Goal: Information Seeking & Learning: Learn about a topic

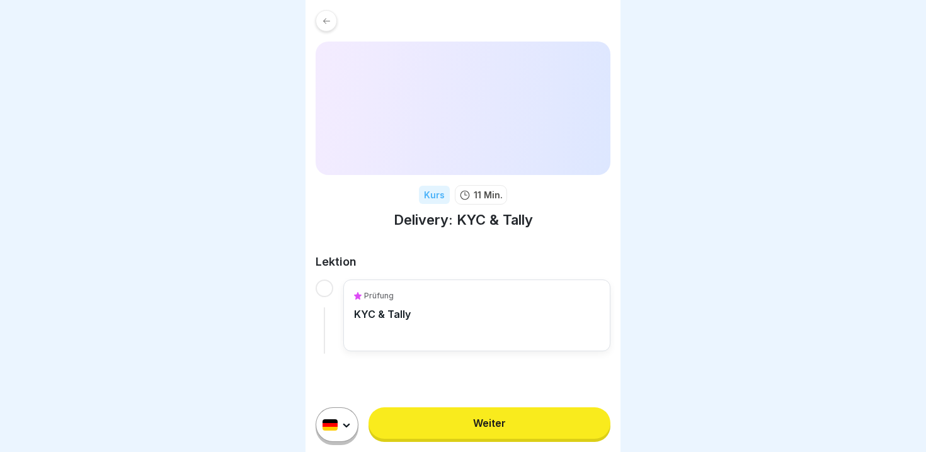
click at [496, 423] on link "Weiter" at bounding box center [489, 423] width 242 height 31
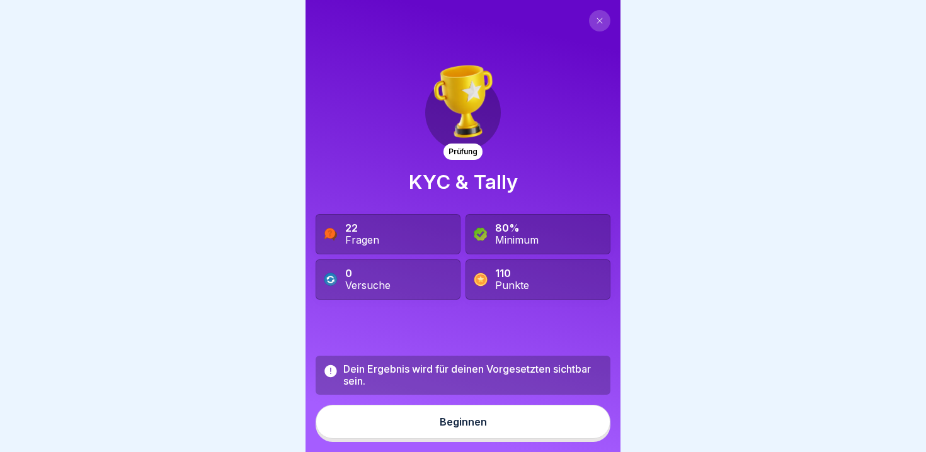
click at [430, 421] on button "Beginnen" at bounding box center [463, 422] width 295 height 34
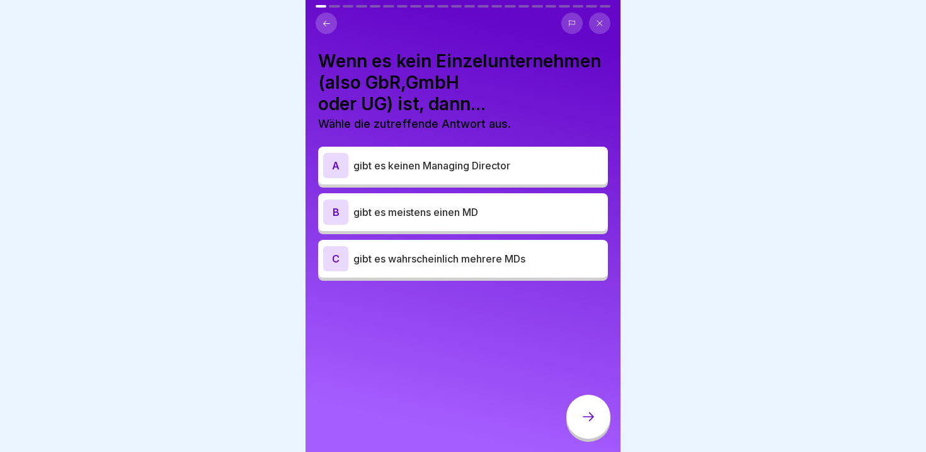
click at [482, 260] on p "gibt es wahrscheinlich mehrere MDs" at bounding box center [477, 258] width 249 height 15
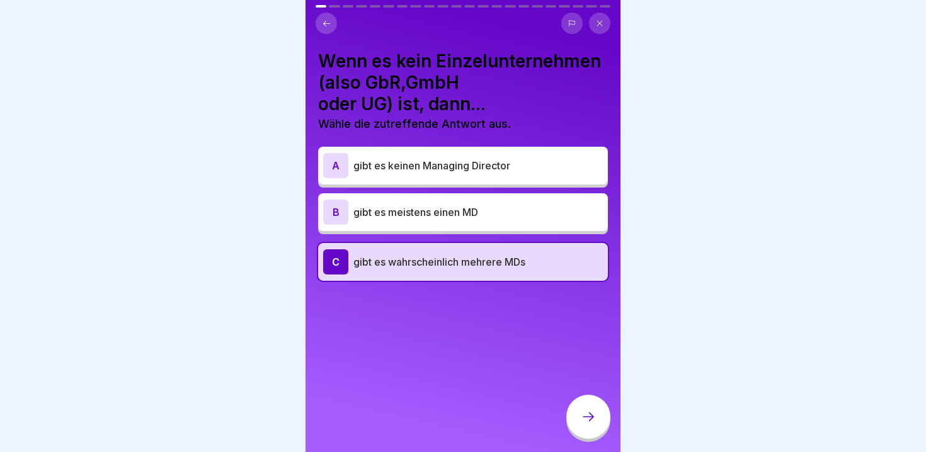
click at [585, 409] on div at bounding box center [588, 417] width 44 height 44
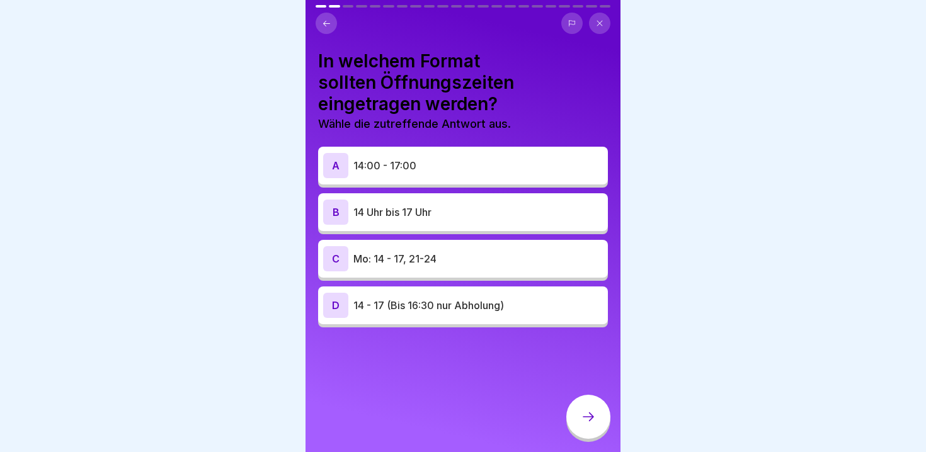
click at [513, 163] on p "14:00 - 17:00" at bounding box center [477, 165] width 249 height 15
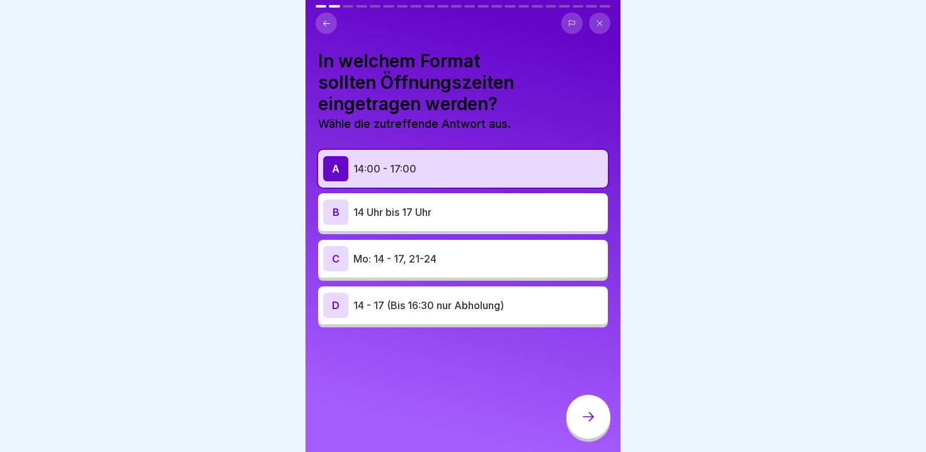
click at [586, 413] on icon at bounding box center [588, 416] width 15 height 15
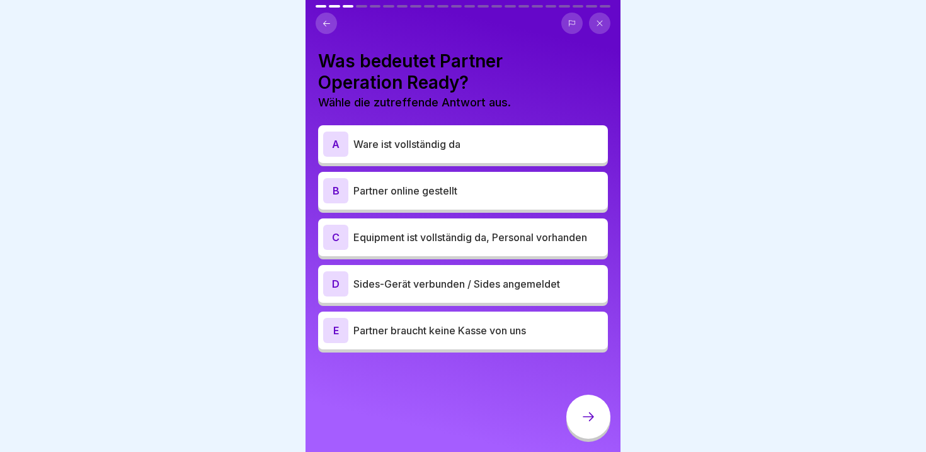
click at [572, 137] on p "Ware ist vollständig da" at bounding box center [477, 144] width 249 height 15
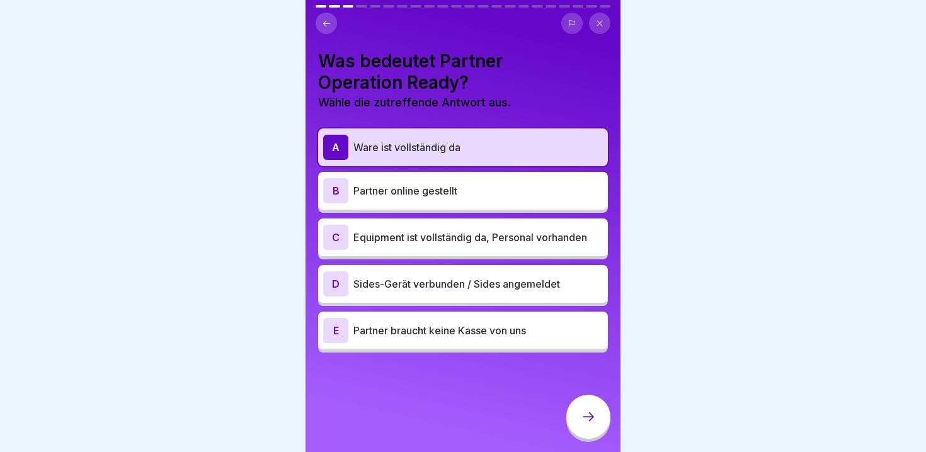
click at [514, 241] on p "Equipment ist vollständig da, Personal vorhanden" at bounding box center [477, 237] width 249 height 15
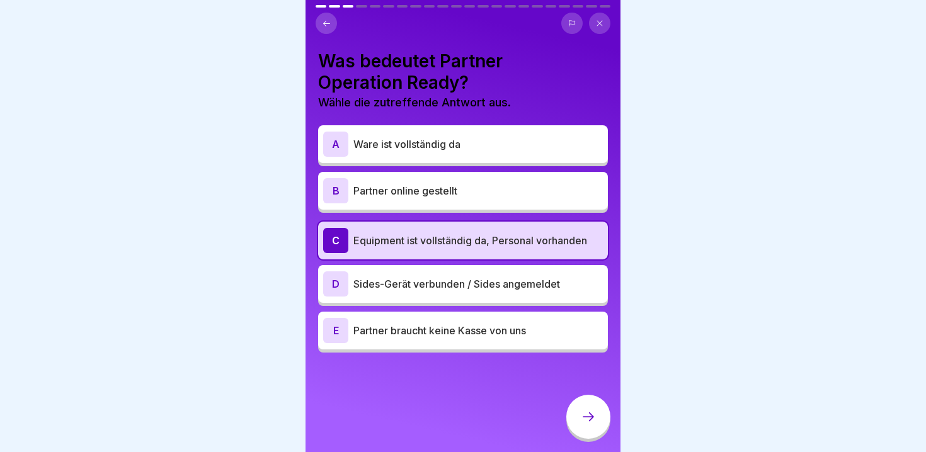
click at [584, 413] on icon at bounding box center [588, 416] width 15 height 15
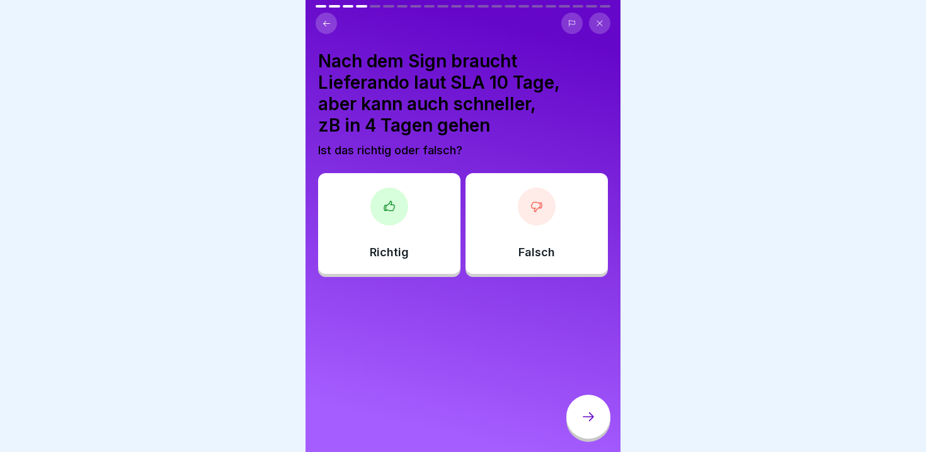
click at [571, 26] on icon at bounding box center [572, 24] width 8 height 8
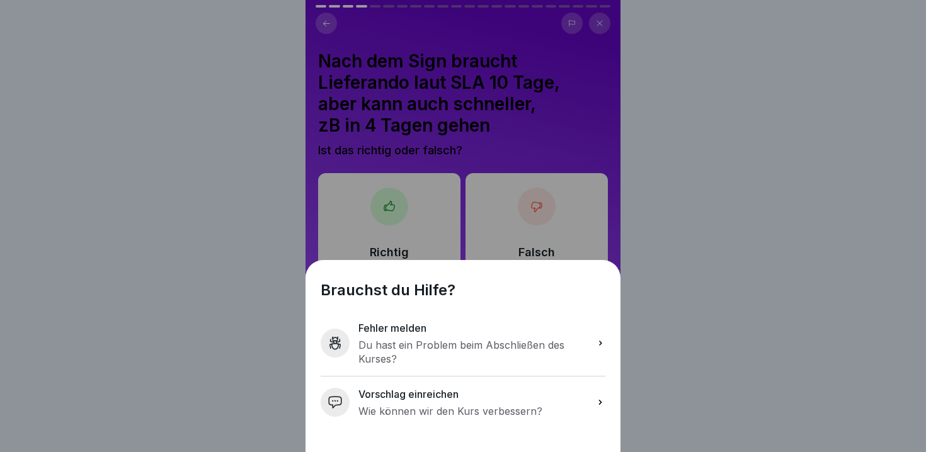
click at [658, 254] on div "Brauchst du Hilfe? Fehler melden Du hast ein Problem beim Abschließen des Kurse…" at bounding box center [463, 226] width 926 height 452
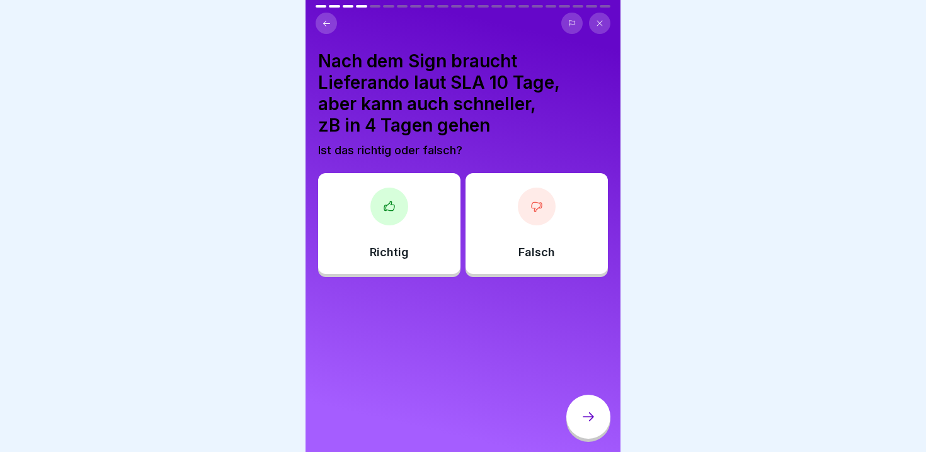
click at [576, 411] on div at bounding box center [588, 417] width 44 height 44
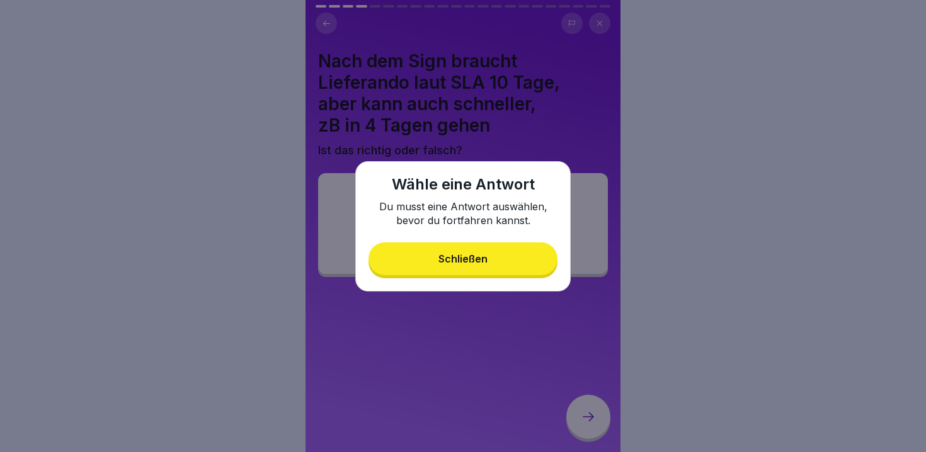
click at [509, 244] on button "Schließen" at bounding box center [462, 259] width 189 height 33
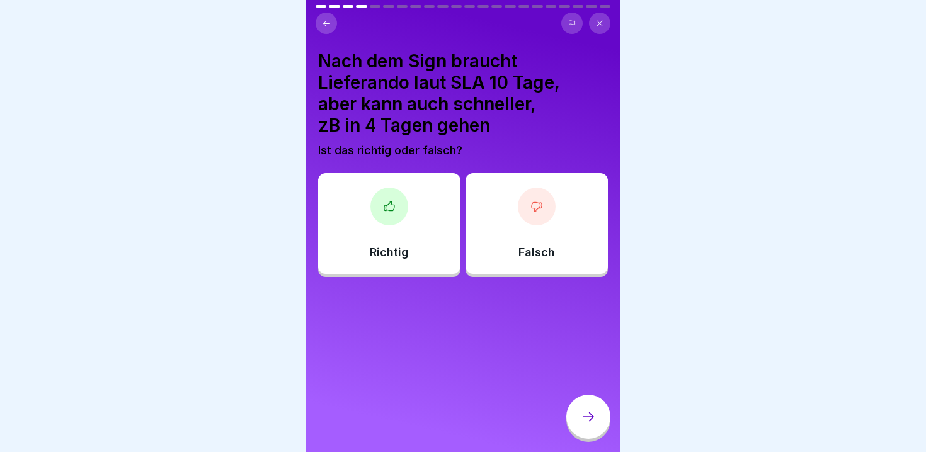
click at [402, 208] on div at bounding box center [389, 207] width 38 height 38
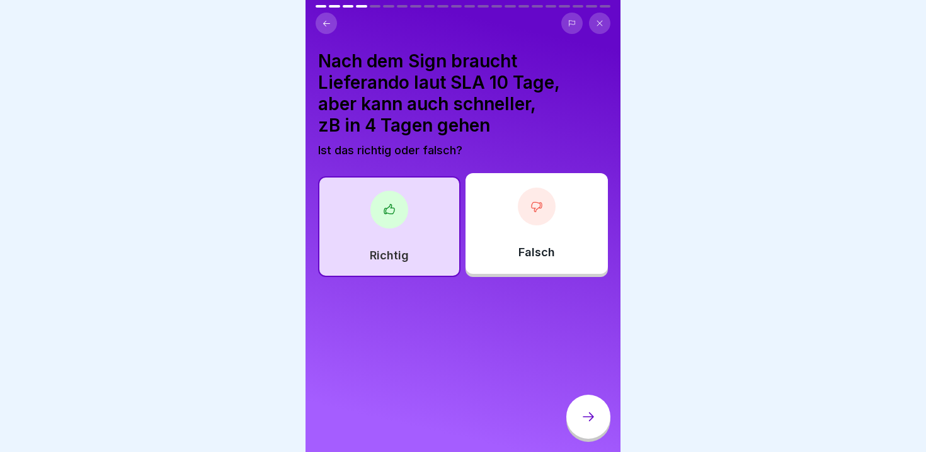
click at [579, 417] on div at bounding box center [588, 417] width 44 height 44
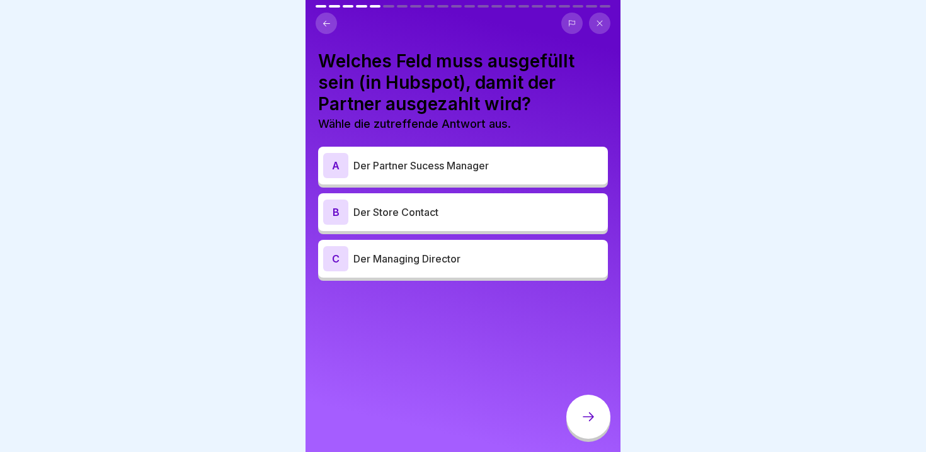
click at [452, 159] on p "Der Partner Sucess Manager" at bounding box center [477, 165] width 249 height 15
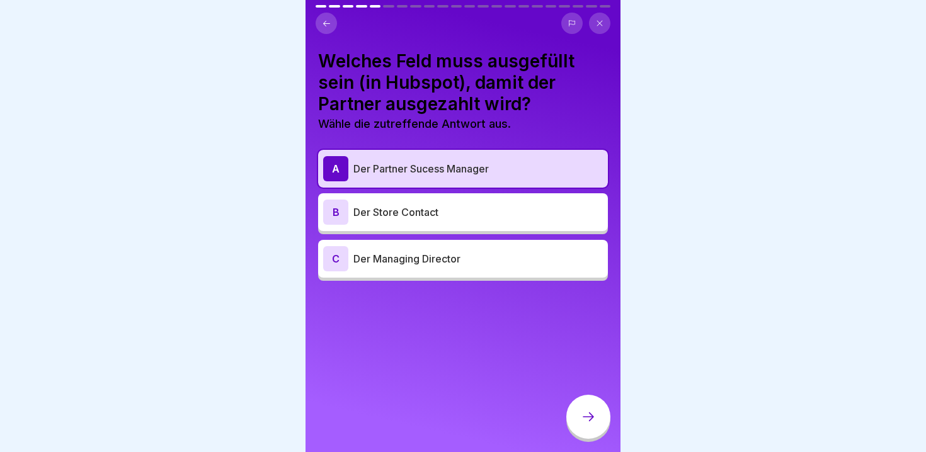
click at [509, 261] on p "Der Managing Director" at bounding box center [477, 258] width 249 height 15
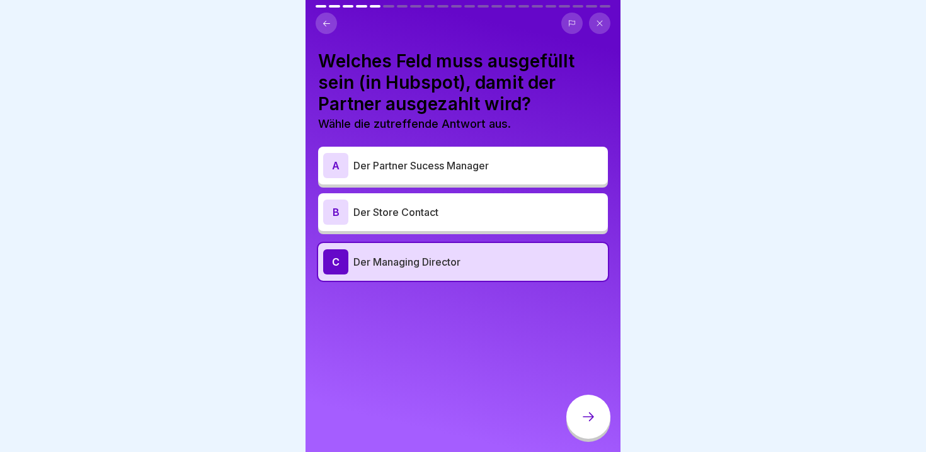
click at [566, 407] on div at bounding box center [588, 418] width 44 height 47
click at [583, 416] on icon at bounding box center [588, 416] width 15 height 15
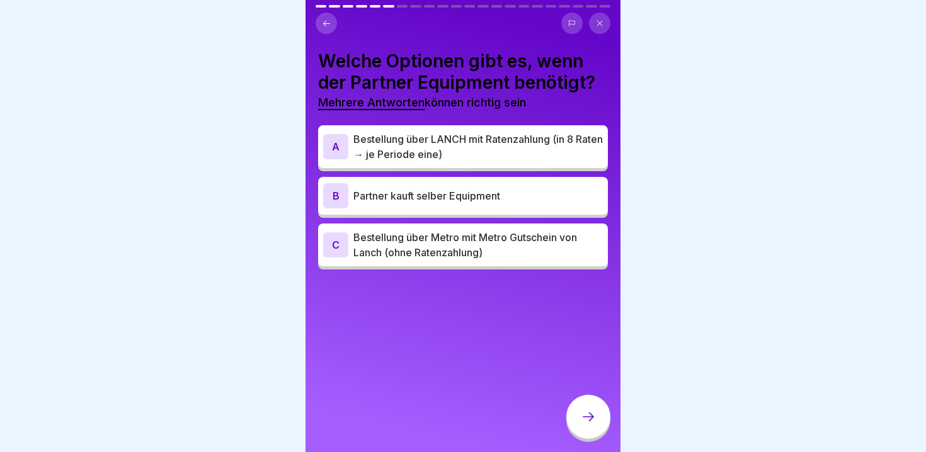
click at [421, 184] on div "B Partner kauft selber Equipment" at bounding box center [463, 195] width 280 height 25
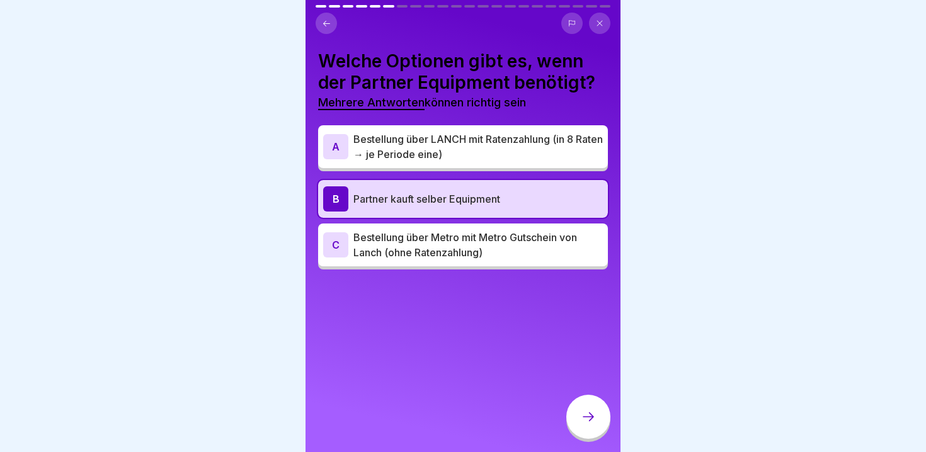
click at [430, 248] on p "Bestellung über Metro mit Metro Gutschein von Lanch (ohne Ratenzahlung)" at bounding box center [477, 245] width 249 height 30
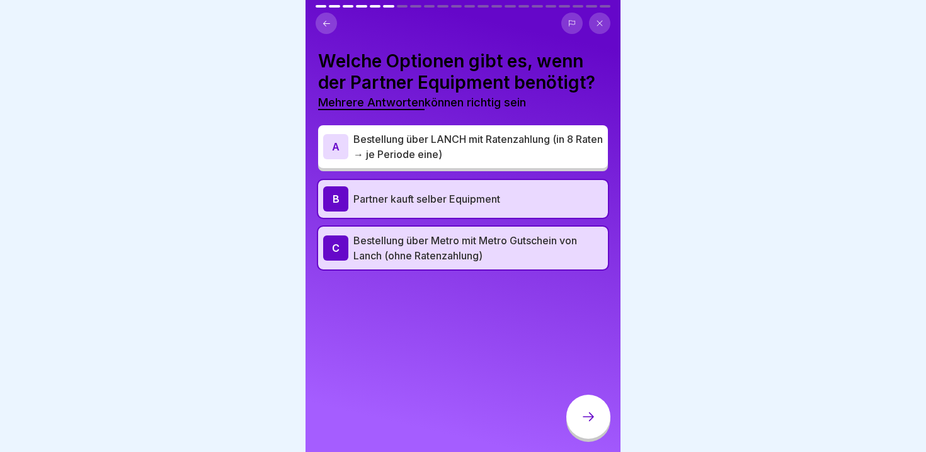
click at [430, 248] on p "Bestellung über Metro mit Metro Gutschein von Lanch (ohne Ratenzahlung)" at bounding box center [477, 248] width 249 height 30
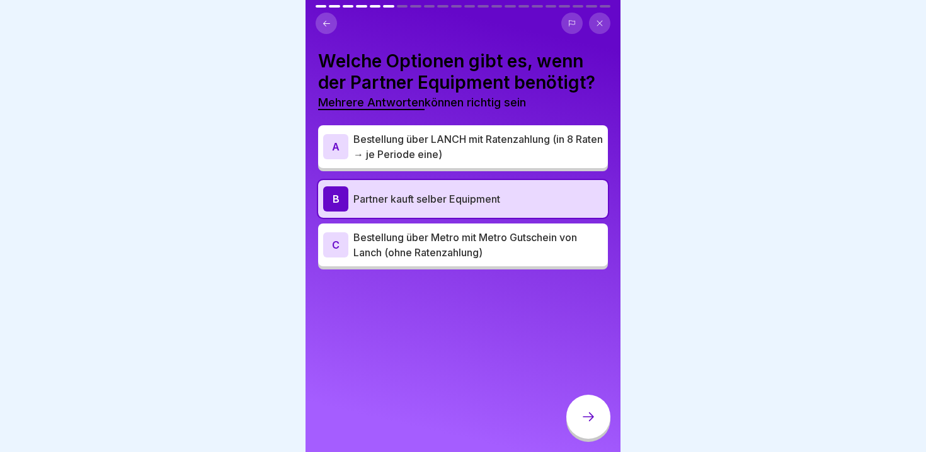
click at [573, 25] on icon at bounding box center [572, 24] width 6 height 6
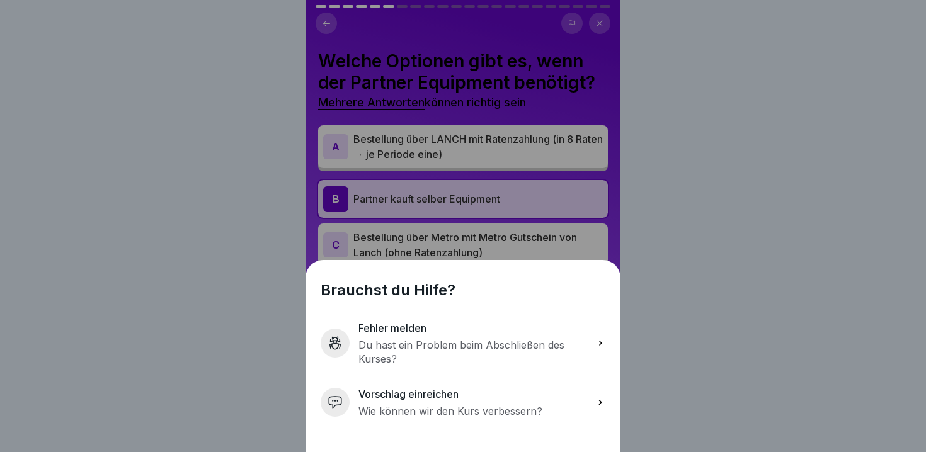
click at [596, 342] on icon at bounding box center [600, 343] width 9 height 10
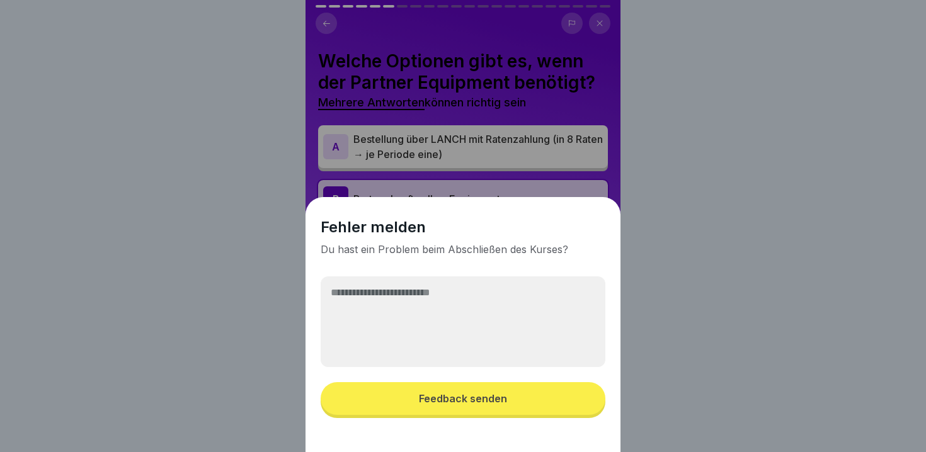
click at [708, 295] on div "Fehler melden Du hast ein Problem beim Abschließen des Kurses? Feedback senden" at bounding box center [463, 226] width 926 height 452
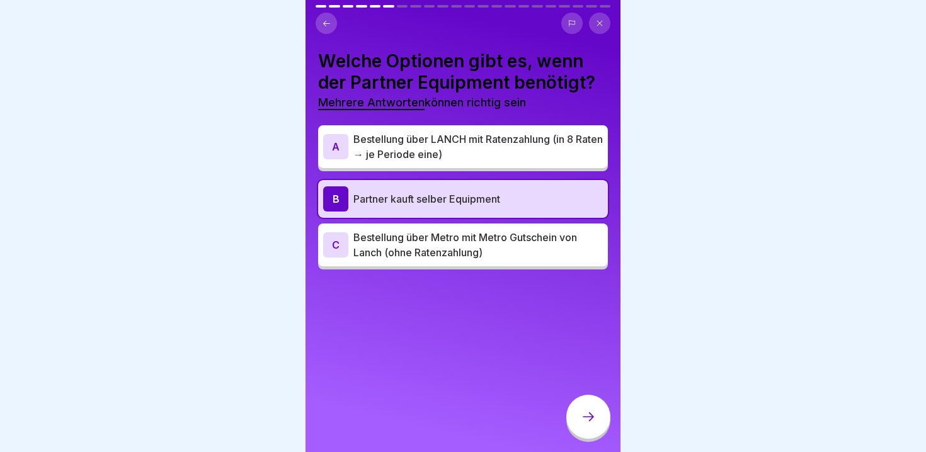
click at [554, 245] on p "Bestellung über Metro mit Metro Gutschein von Lanch (ohne Ratenzahlung)" at bounding box center [477, 245] width 249 height 30
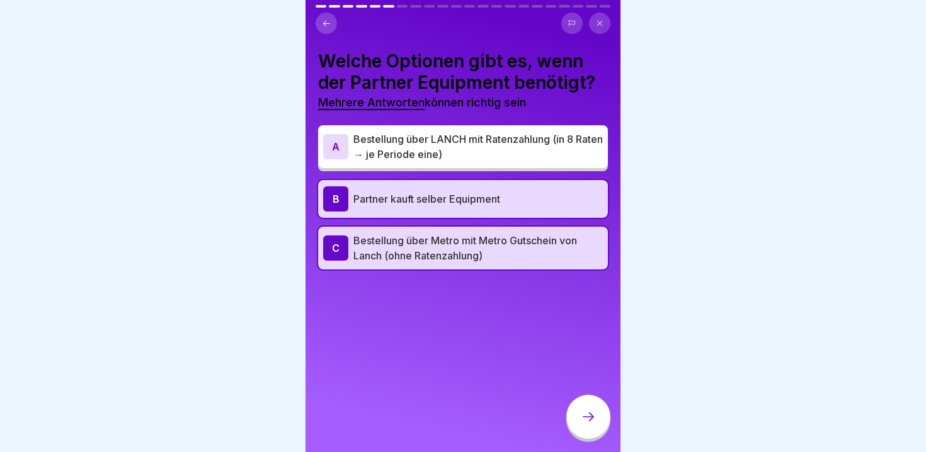
click at [591, 423] on icon at bounding box center [588, 416] width 15 height 15
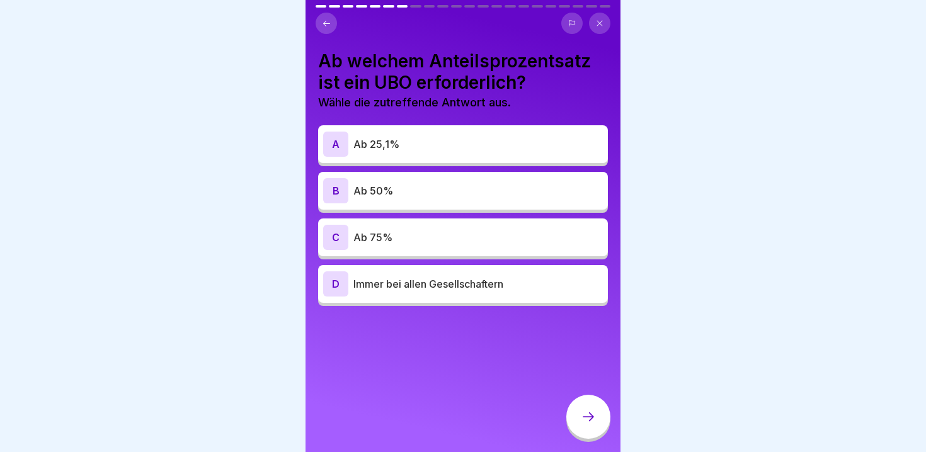
click at [500, 292] on div "D Immer bei allen Gesellschaftern" at bounding box center [463, 283] width 280 height 25
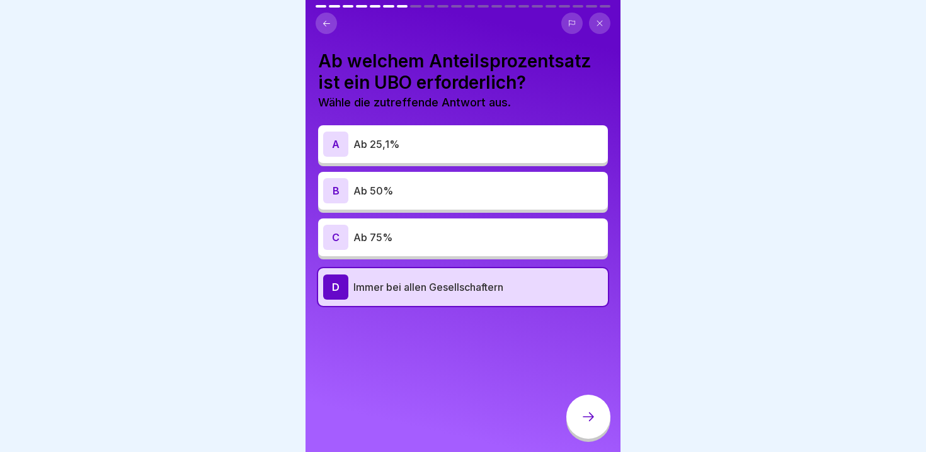
click at [585, 396] on div at bounding box center [588, 417] width 44 height 44
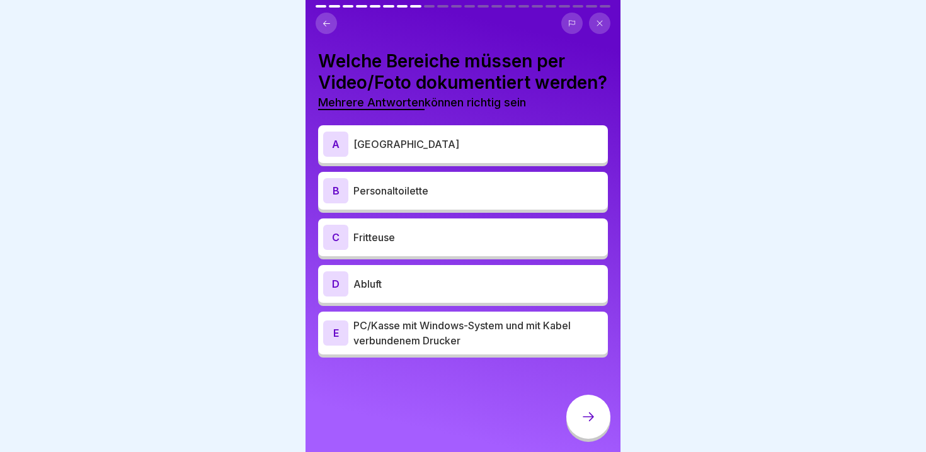
click at [545, 152] on p "Kühlplatz" at bounding box center [477, 144] width 249 height 15
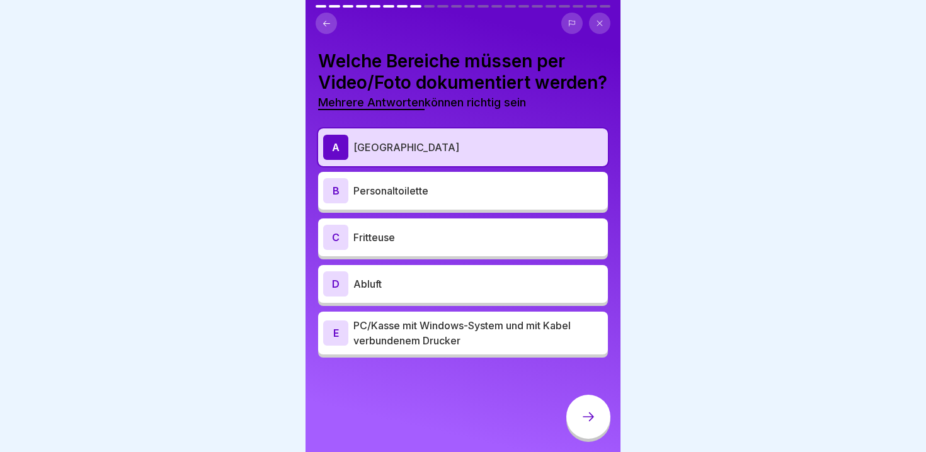
click at [508, 256] on div "C Fritteuse" at bounding box center [463, 238] width 290 height 38
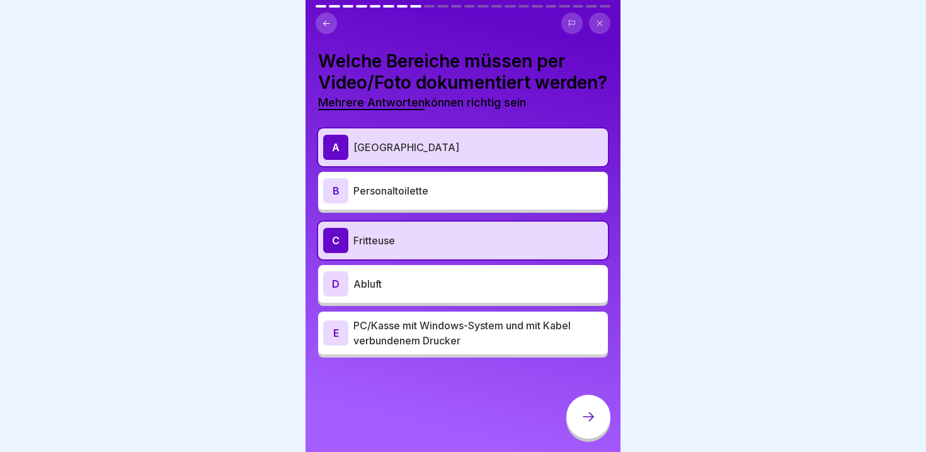
click at [507, 292] on div "D Abluft" at bounding box center [463, 284] width 290 height 38
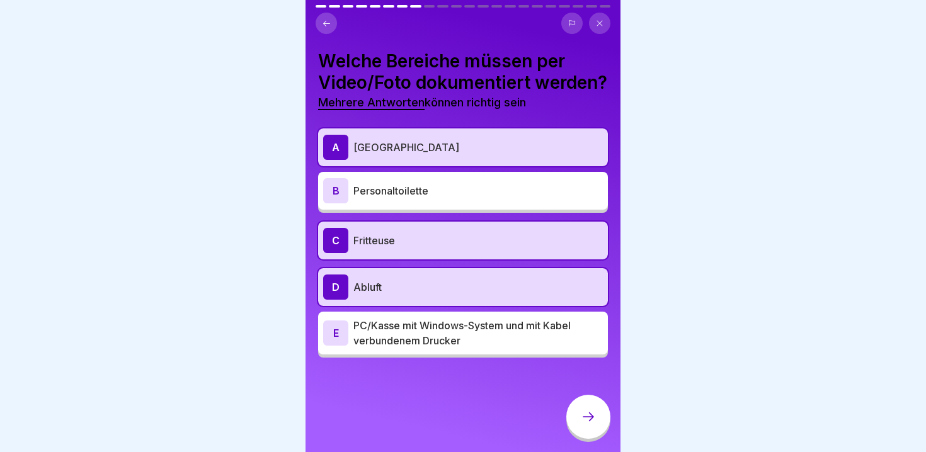
click at [514, 348] on p "PC/Kasse mit Windows-System und mit Kabel verbundenem Drucker" at bounding box center [477, 333] width 249 height 30
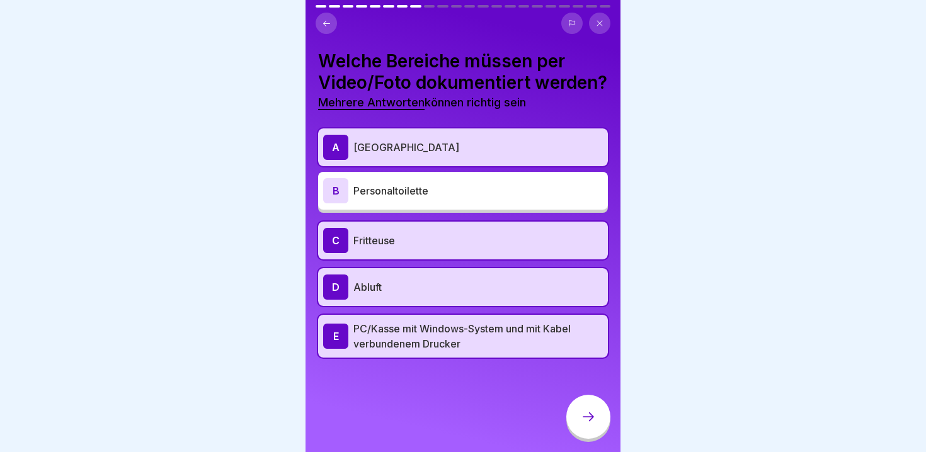
click at [574, 417] on div at bounding box center [588, 417] width 44 height 44
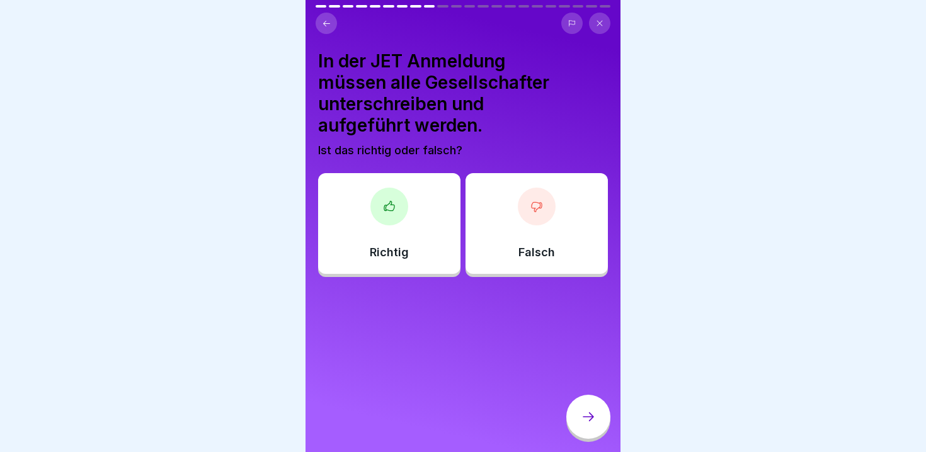
click at [501, 240] on div "Falsch" at bounding box center [536, 223] width 142 height 101
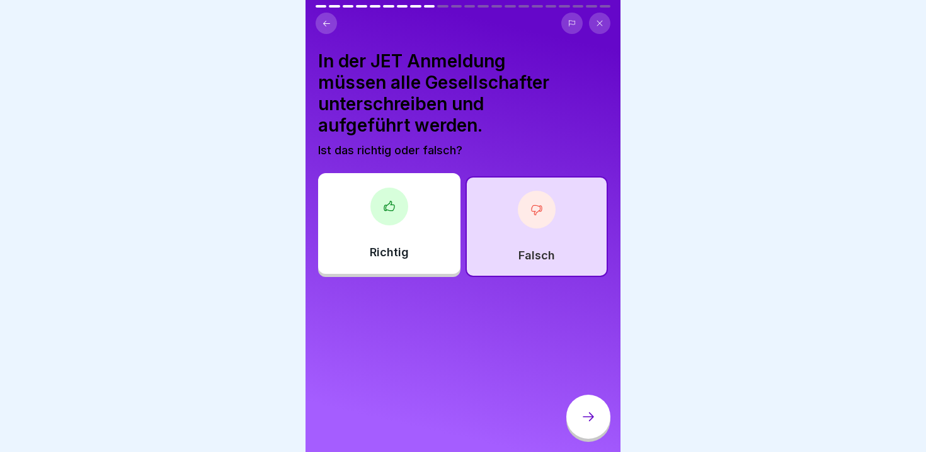
click at [588, 417] on icon at bounding box center [588, 417] width 11 height 9
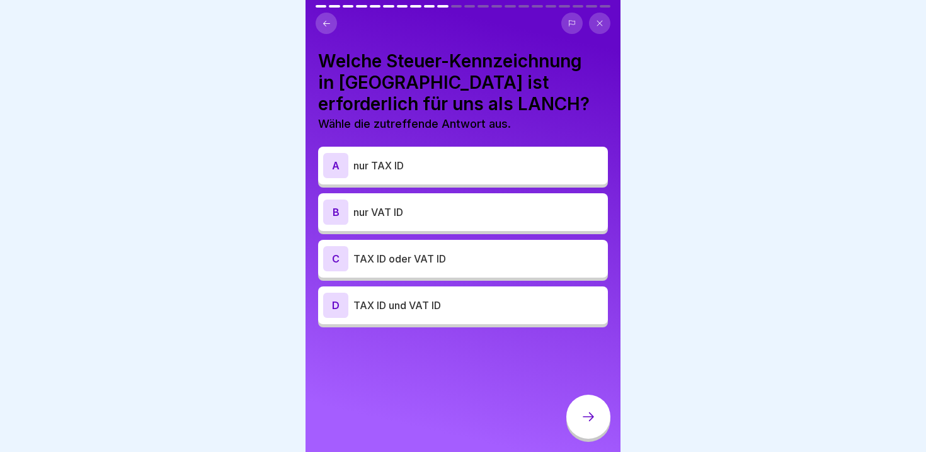
click at [493, 259] on p "TAX ID oder VAT ID" at bounding box center [477, 258] width 249 height 15
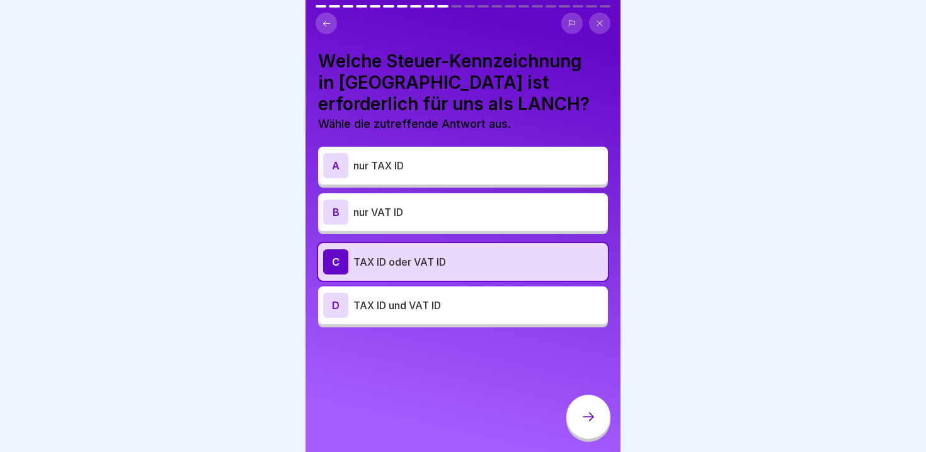
click at [590, 413] on icon at bounding box center [588, 416] width 15 height 15
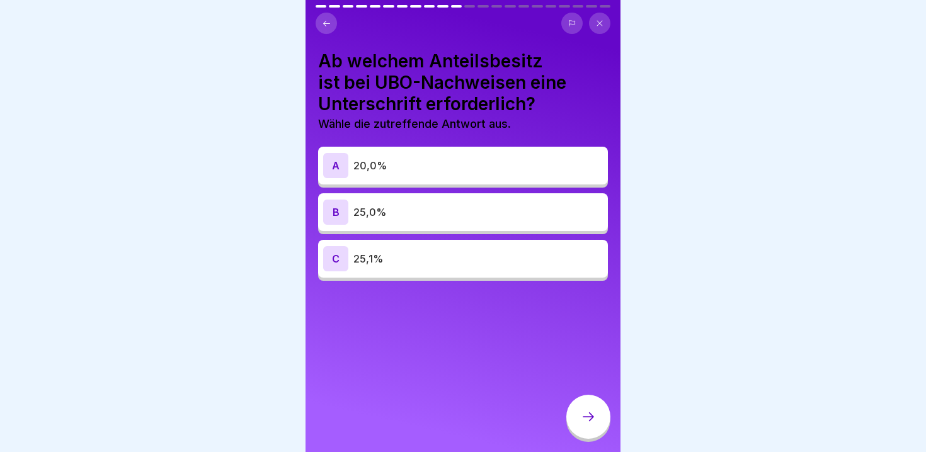
click at [499, 168] on p "20,0%" at bounding box center [477, 165] width 249 height 15
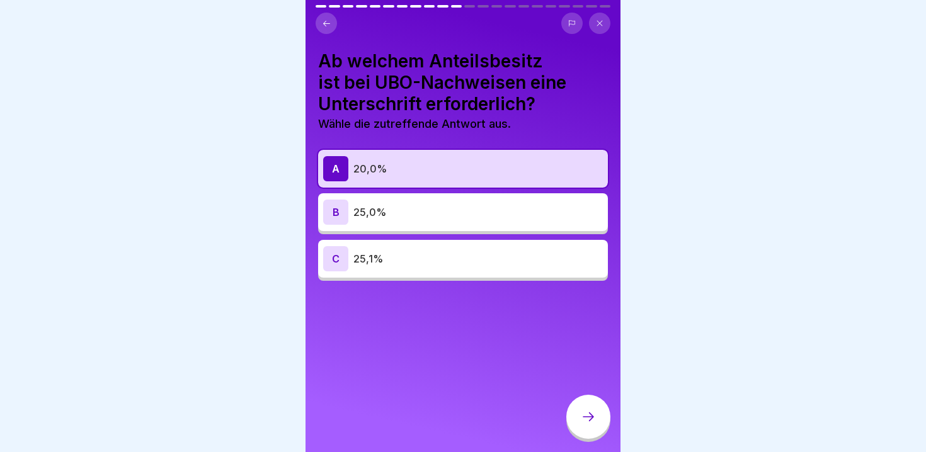
click at [598, 407] on div at bounding box center [588, 417] width 44 height 44
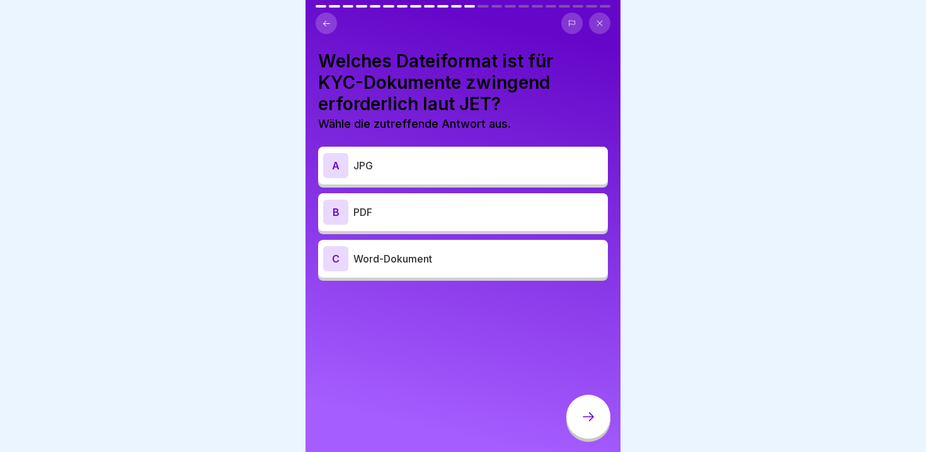
click at [493, 205] on p "PDF" at bounding box center [477, 212] width 249 height 15
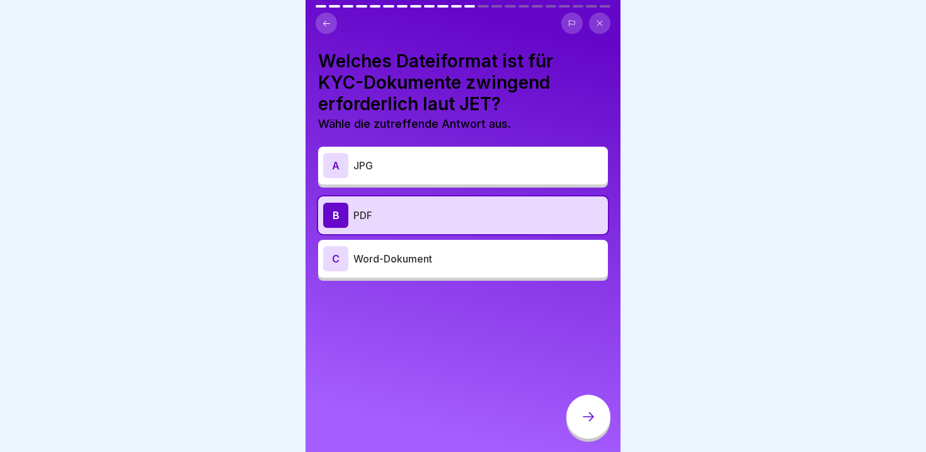
click at [585, 409] on div at bounding box center [588, 417] width 44 height 44
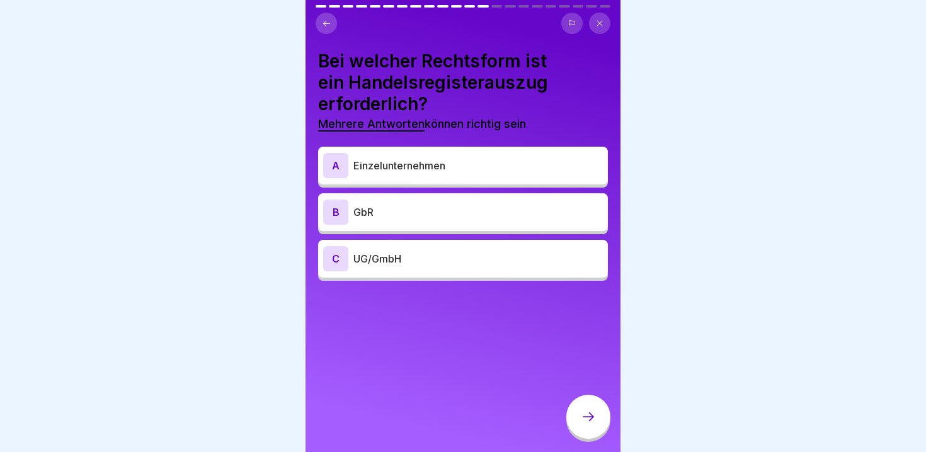
click at [474, 258] on p "UG/GmbH" at bounding box center [477, 258] width 249 height 15
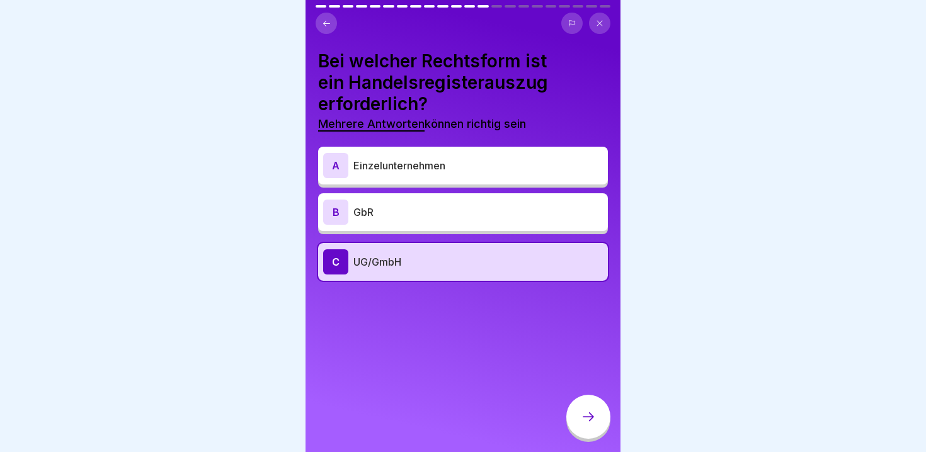
click at [500, 216] on p "GbR" at bounding box center [477, 212] width 249 height 15
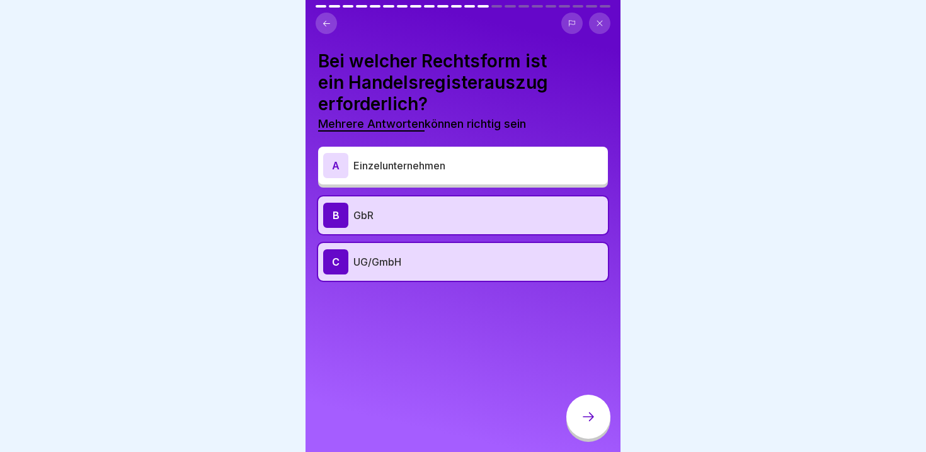
click at [585, 428] on div at bounding box center [588, 417] width 44 height 44
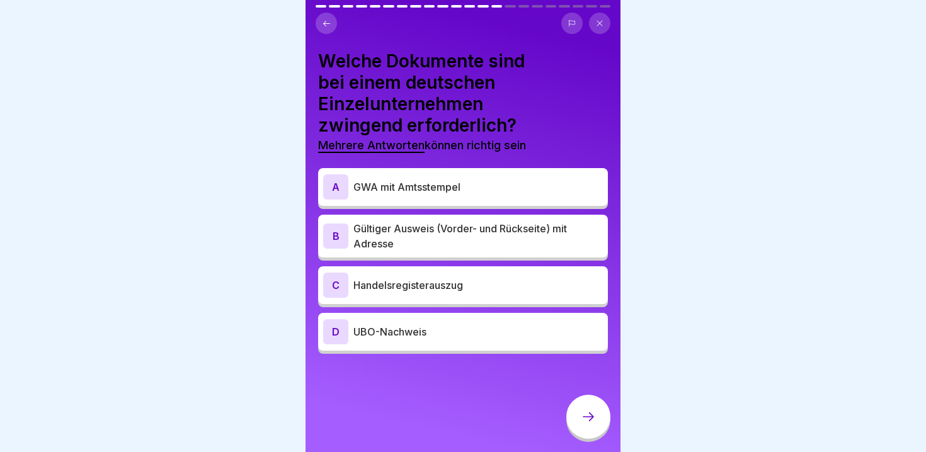
click at [515, 183] on p "GWA mit Amtsstempel" at bounding box center [477, 187] width 249 height 15
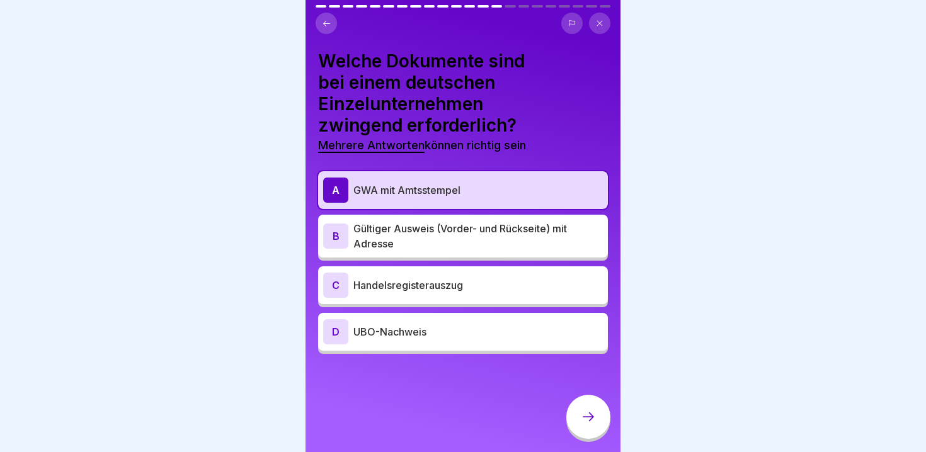
click at [515, 249] on p "Gültiger Ausweis (Vorder- und Rückseite) mit Adresse" at bounding box center [477, 236] width 249 height 30
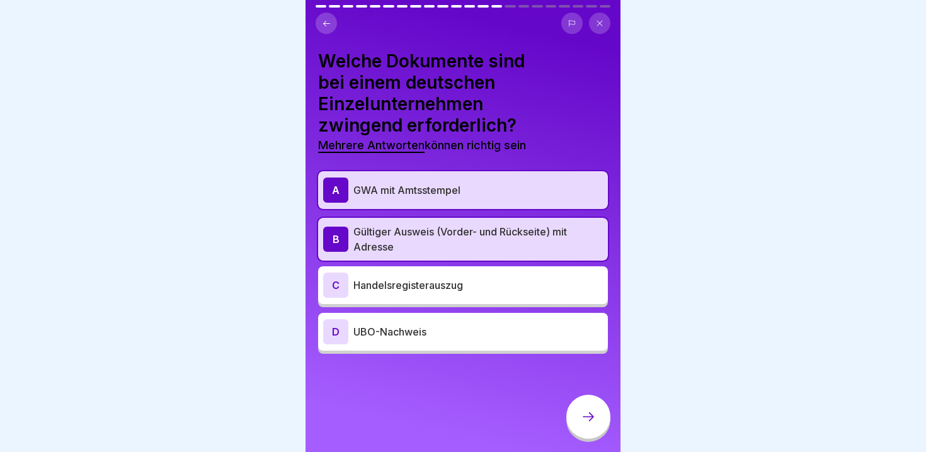
click at [580, 415] on div at bounding box center [588, 417] width 44 height 44
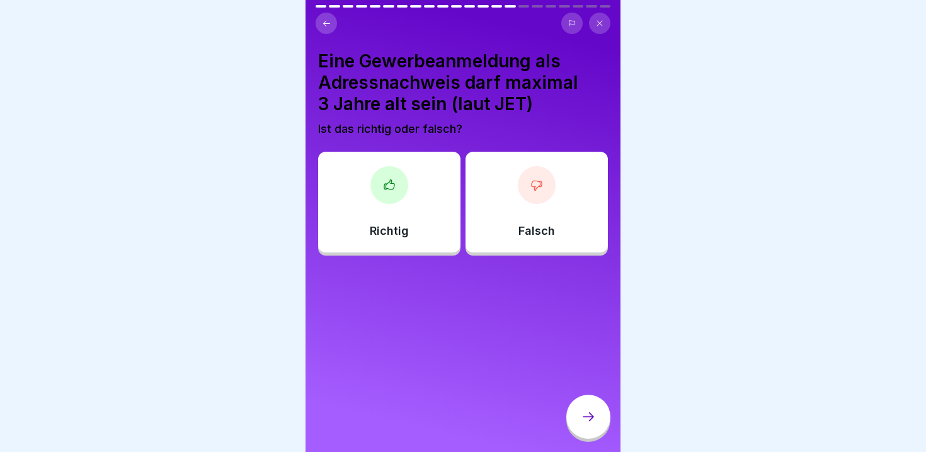
click at [410, 203] on div "Richtig" at bounding box center [389, 202] width 142 height 101
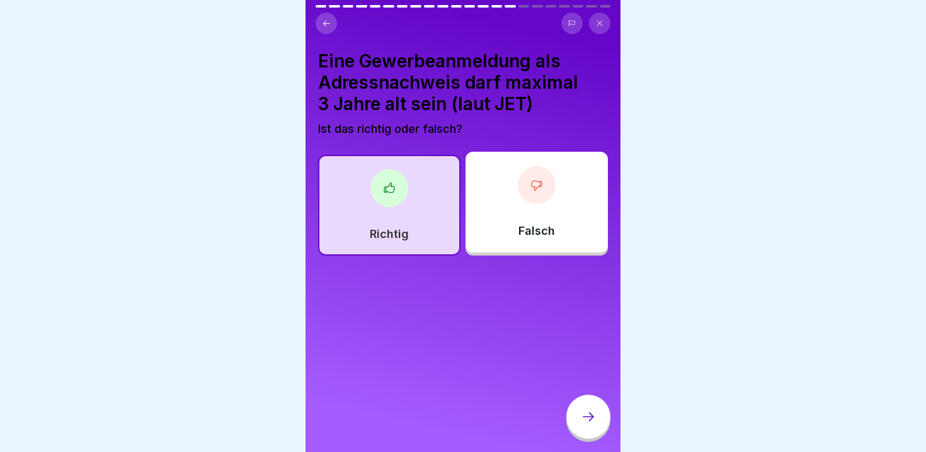
click at [576, 413] on div at bounding box center [588, 417] width 44 height 44
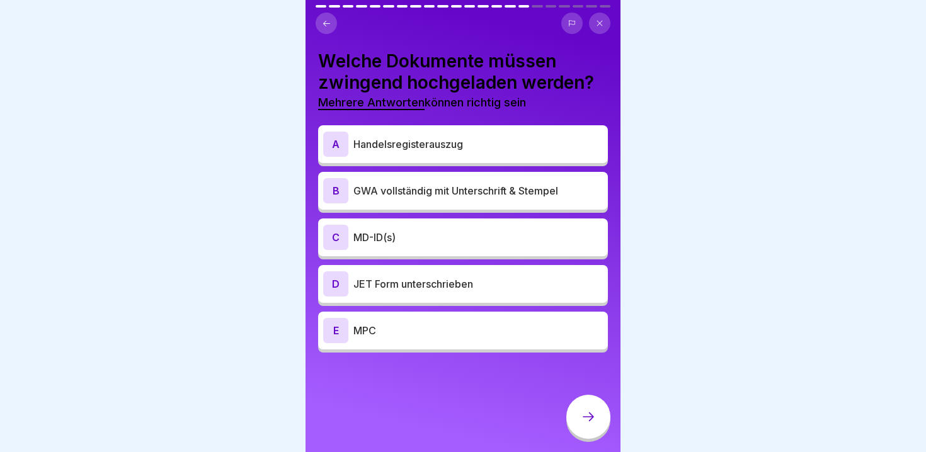
click at [522, 201] on div "B GWA vollständig mit Unterschrift & Stempel" at bounding box center [463, 190] width 280 height 25
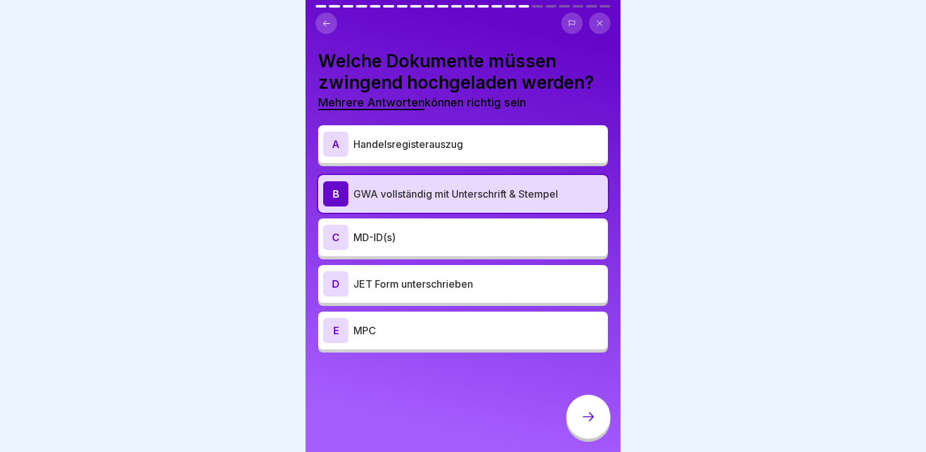
click at [517, 239] on p "MD-ID(s)" at bounding box center [477, 237] width 249 height 15
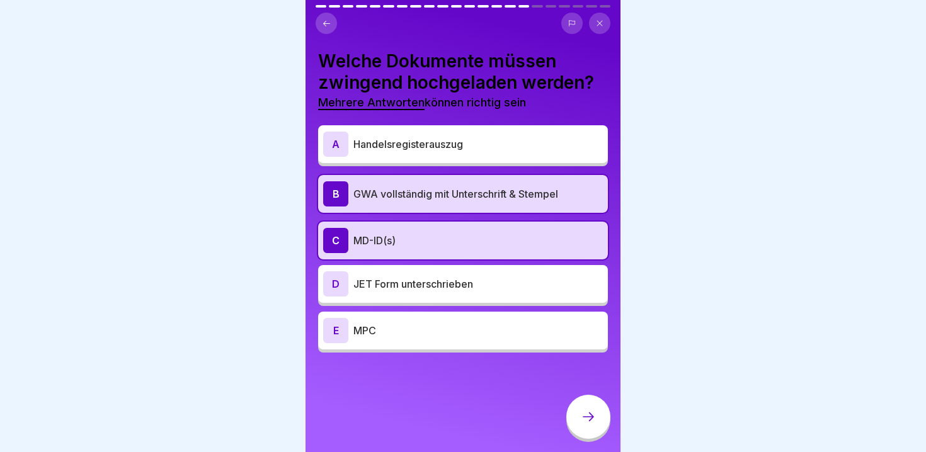
click at [516, 284] on p "JET Form unterschrieben" at bounding box center [477, 284] width 249 height 15
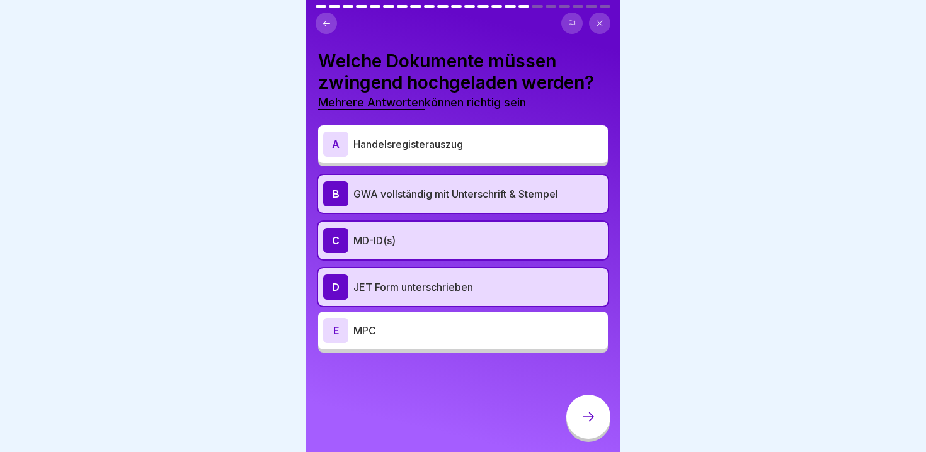
click at [517, 327] on p "MPC" at bounding box center [477, 330] width 249 height 15
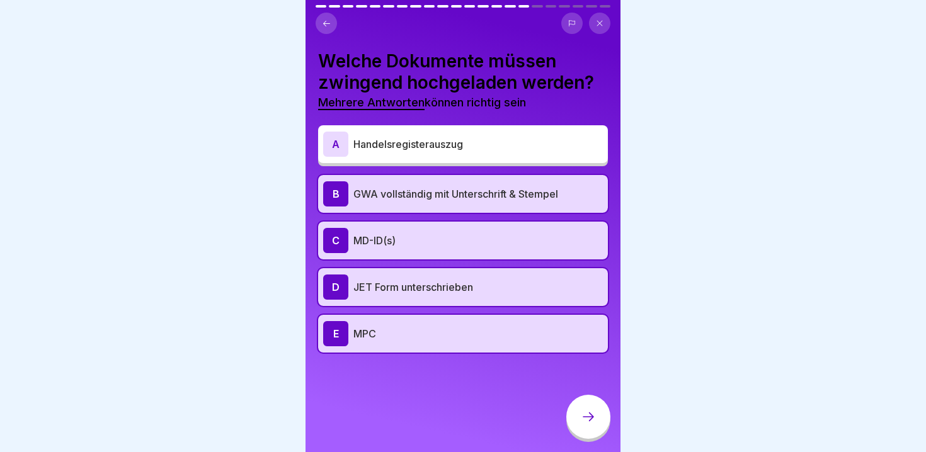
click at [589, 416] on icon at bounding box center [588, 416] width 15 height 15
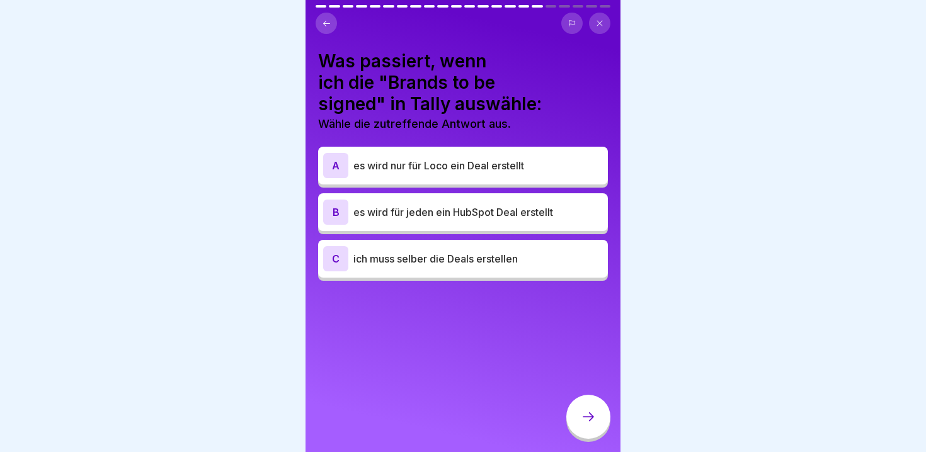
click at [468, 266] on div "C ich muss selber die Deals erstellen" at bounding box center [463, 258] width 280 height 25
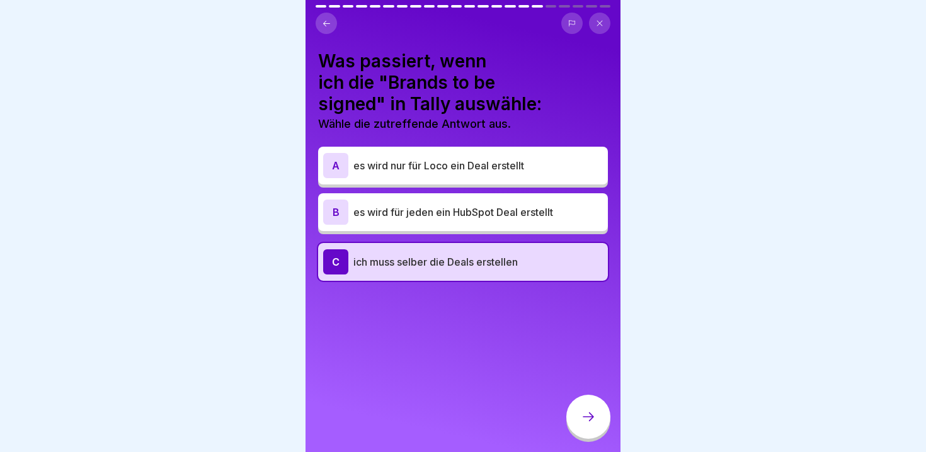
click at [584, 415] on icon at bounding box center [588, 416] width 15 height 15
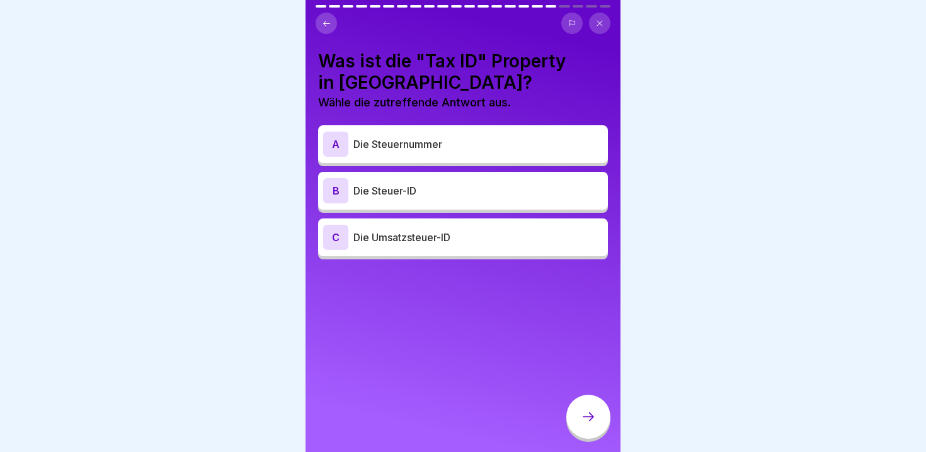
click at [488, 199] on div "B Die Steuer-ID" at bounding box center [463, 190] width 280 height 25
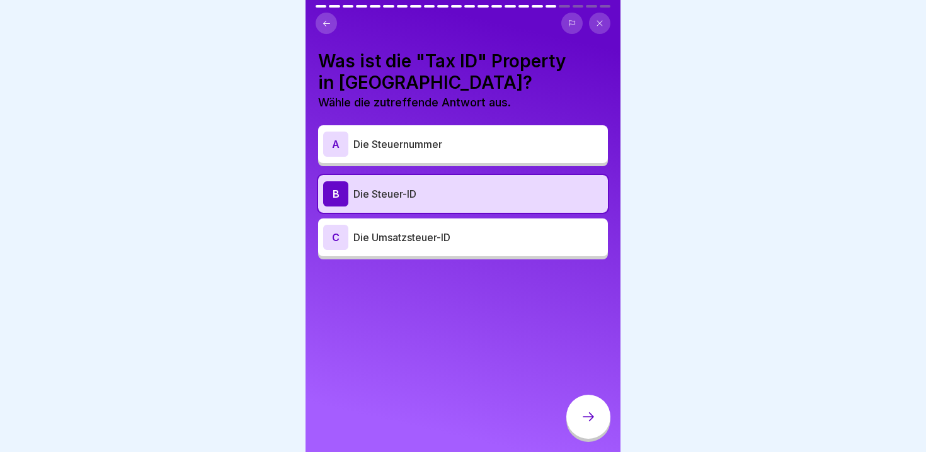
click at [586, 417] on icon at bounding box center [588, 417] width 11 height 9
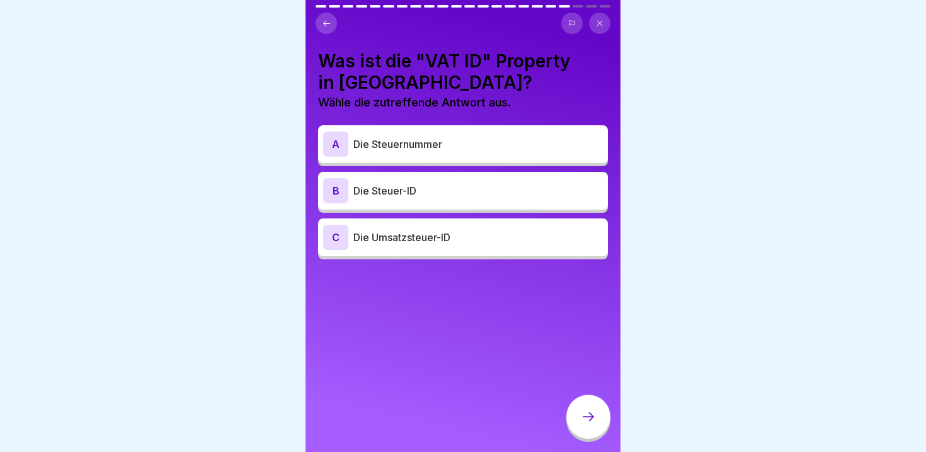
click at [472, 249] on div "C Die Umsatzsteuer-ID" at bounding box center [463, 238] width 290 height 38
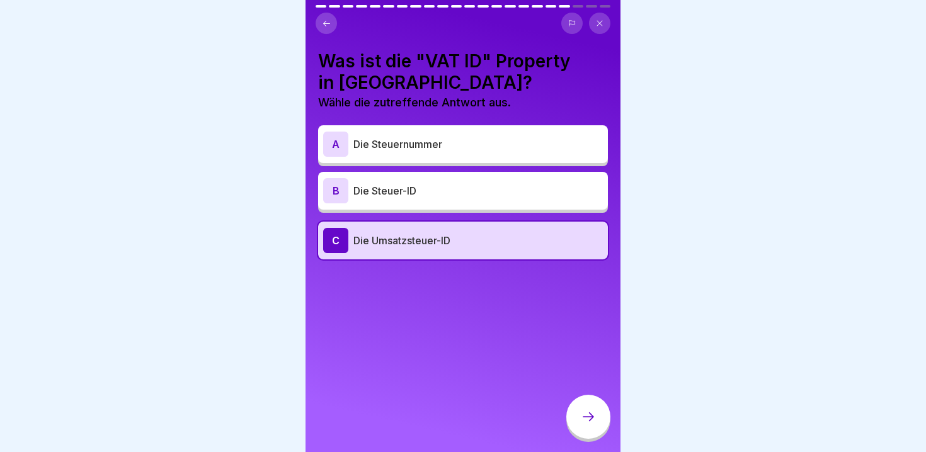
click at [586, 420] on icon at bounding box center [588, 416] width 15 height 15
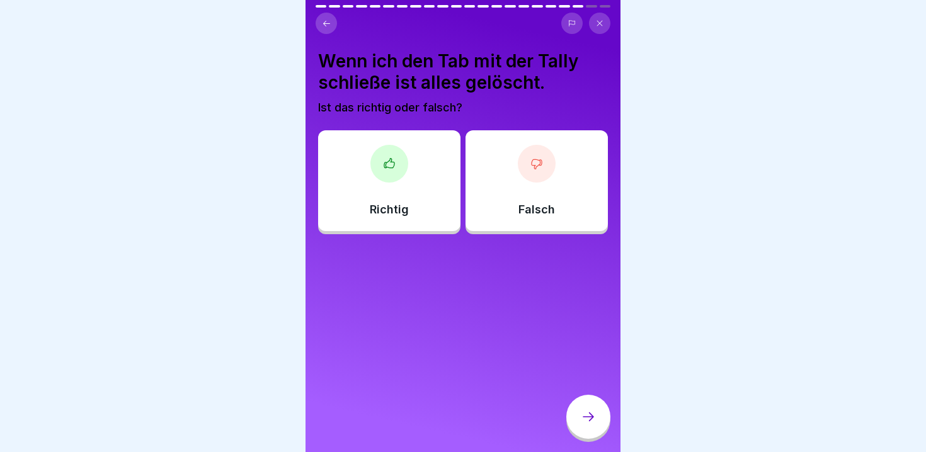
click at [530, 217] on div "Falsch" at bounding box center [536, 180] width 142 height 101
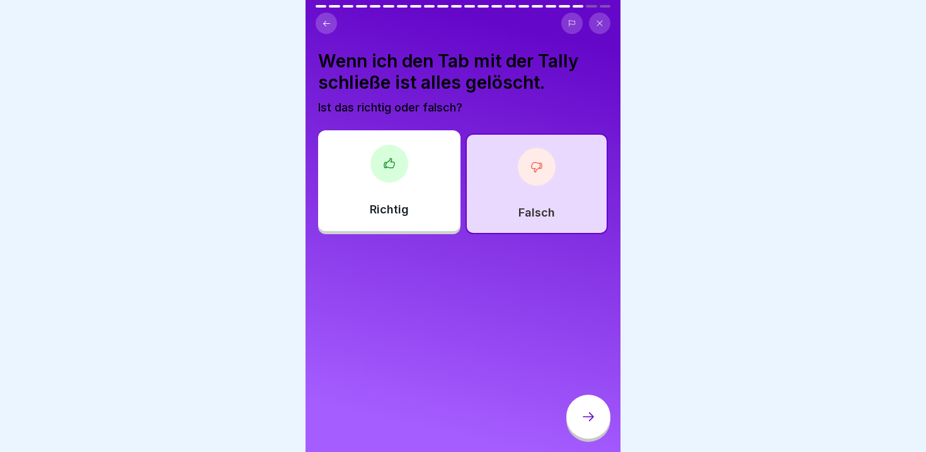
click at [588, 413] on icon at bounding box center [588, 416] width 15 height 15
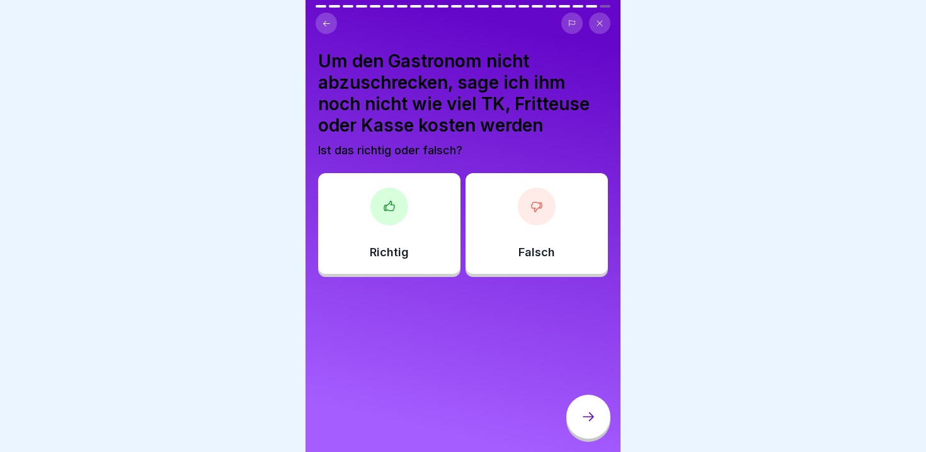
click at [498, 231] on div "Falsch" at bounding box center [536, 223] width 142 height 101
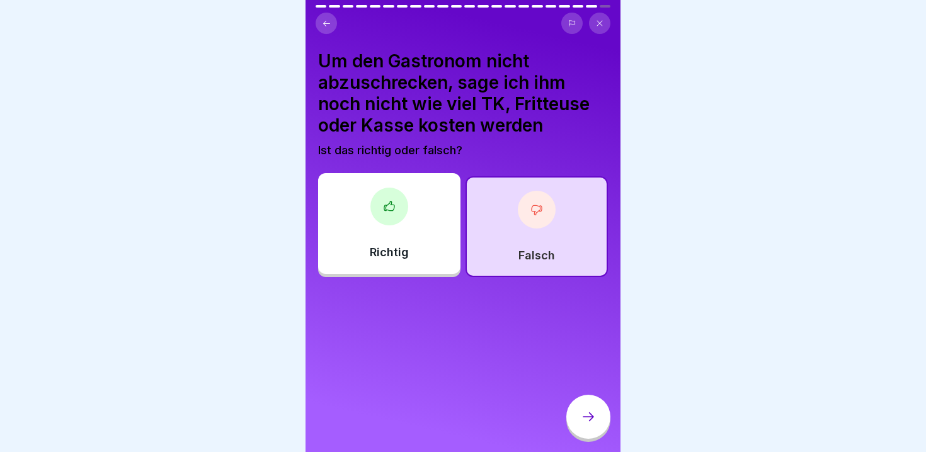
click at [584, 422] on icon at bounding box center [588, 416] width 15 height 15
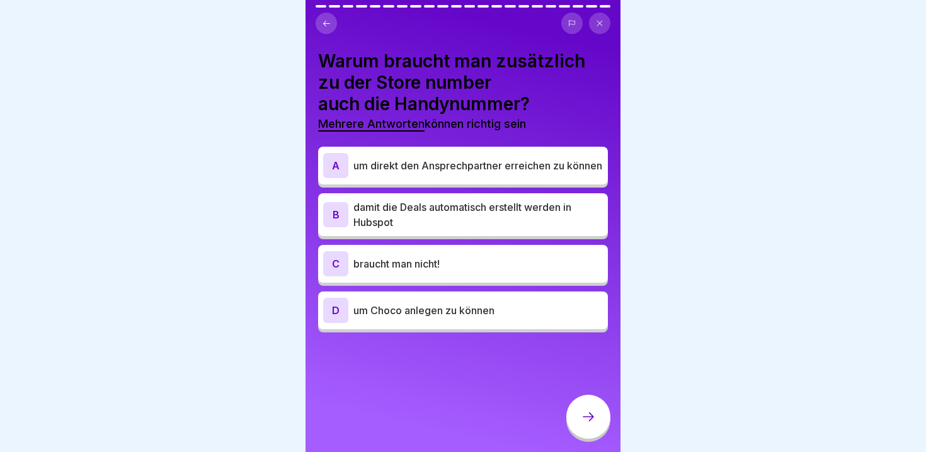
click at [529, 169] on p "um direkt den Ansprechpartner erreichen zu können" at bounding box center [477, 165] width 249 height 15
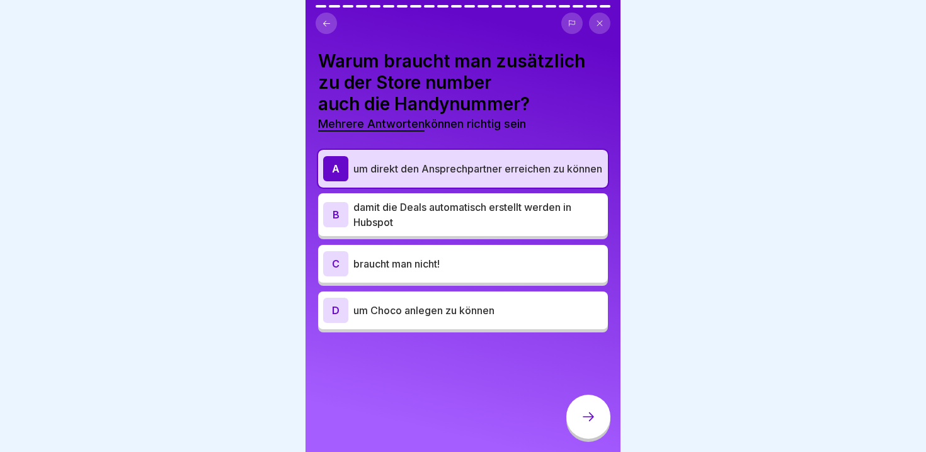
click at [518, 316] on p "um Choco anlegen zu können" at bounding box center [477, 310] width 249 height 15
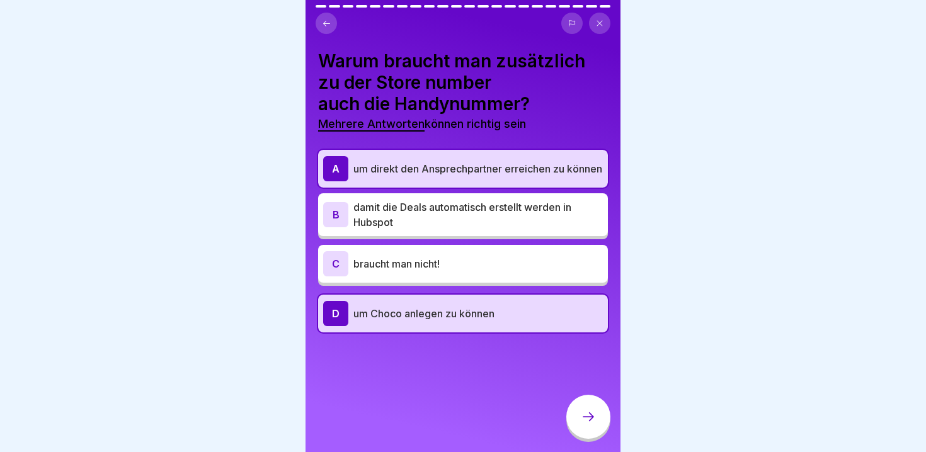
click at [580, 416] on div at bounding box center [588, 417] width 44 height 44
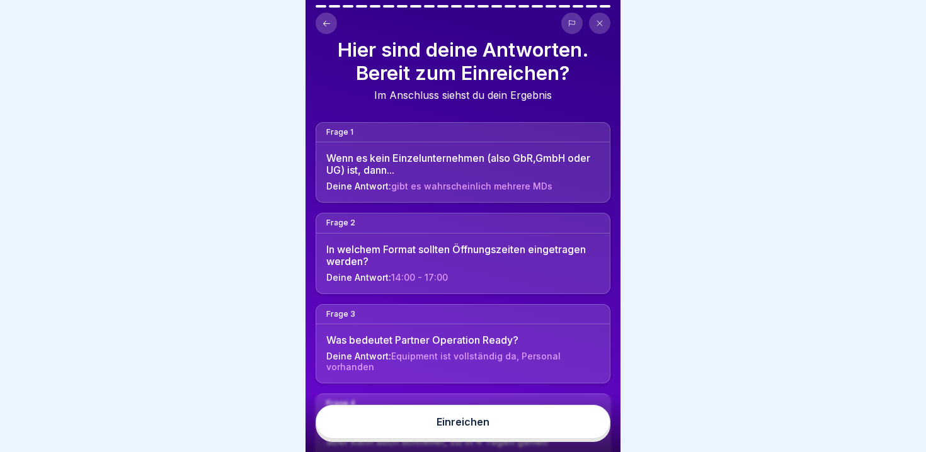
scroll to position [13, 0]
click at [545, 406] on button "Einreichen" at bounding box center [463, 422] width 295 height 34
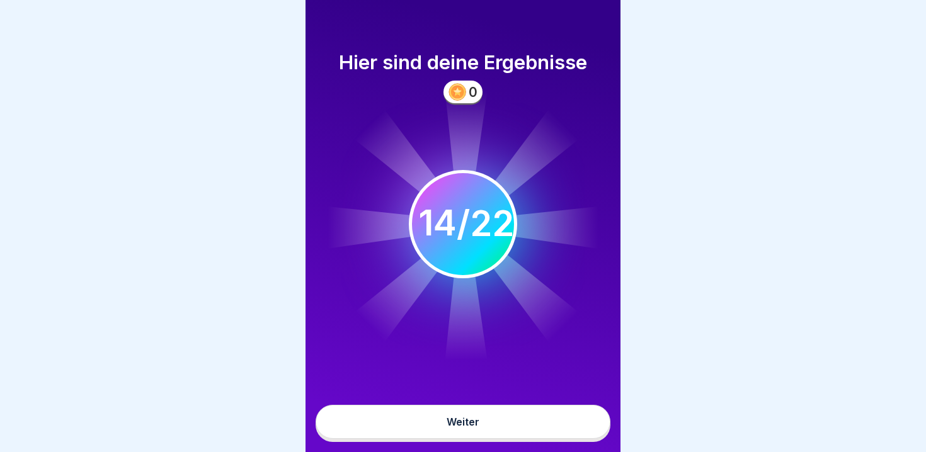
click at [594, 414] on button "Weiter" at bounding box center [463, 422] width 295 height 34
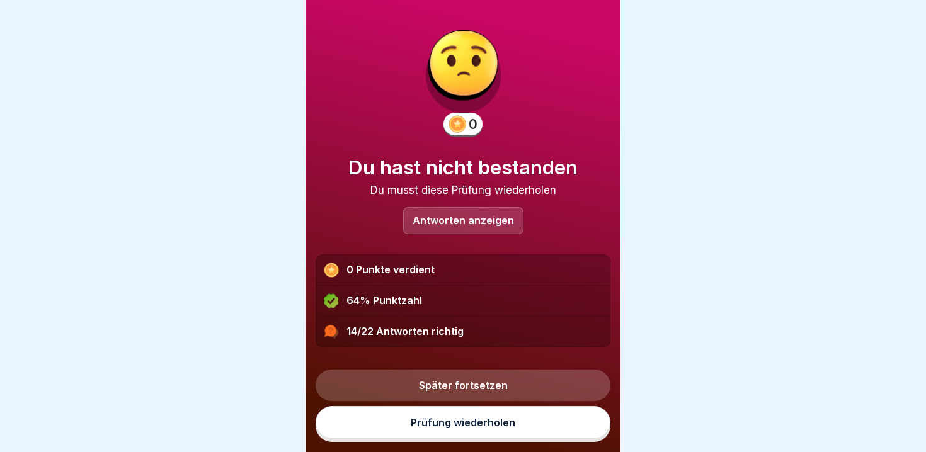
click at [506, 209] on div "Antworten anzeigen" at bounding box center [463, 220] width 120 height 27
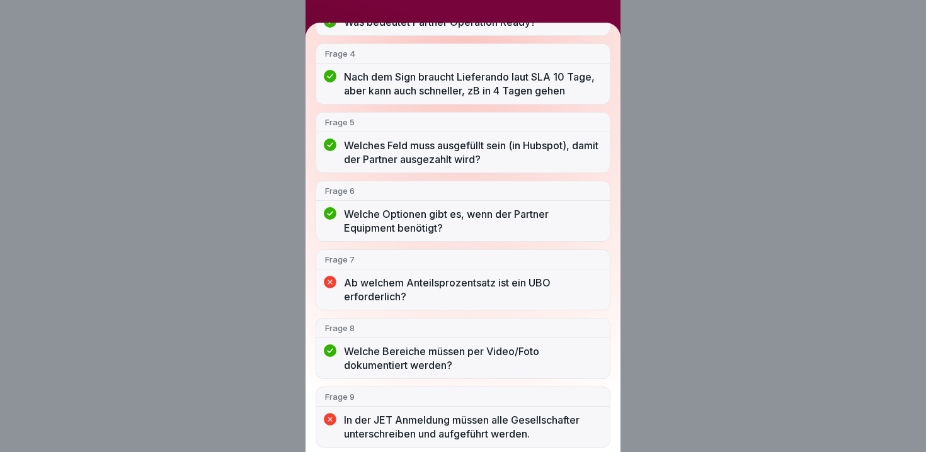
scroll to position [312, 0]
click at [515, 274] on div "Frage 7 Ab welchem Anteilsprozentsatz ist ein UBO erforderlich?" at bounding box center [463, 280] width 295 height 61
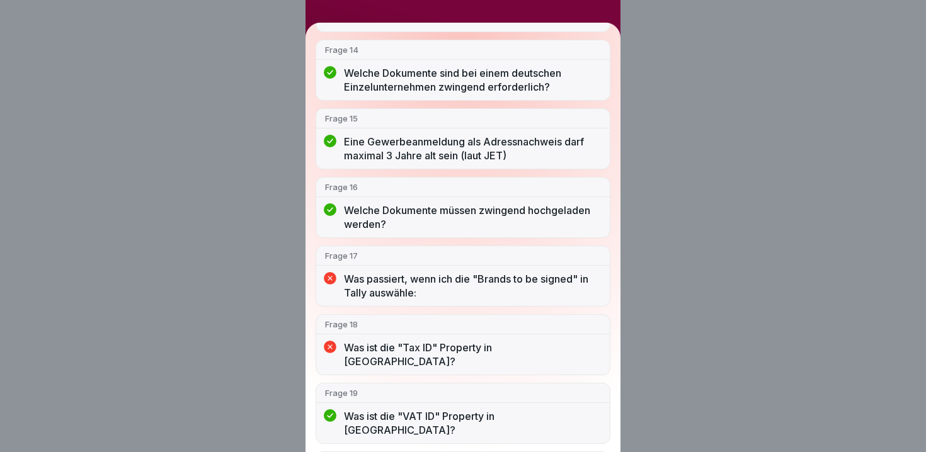
scroll to position [1018, 0]
click at [499, 277] on p "Was passiert, wenn ich die "Brands to be signed" in Tally auswähle:" at bounding box center [472, 285] width 257 height 28
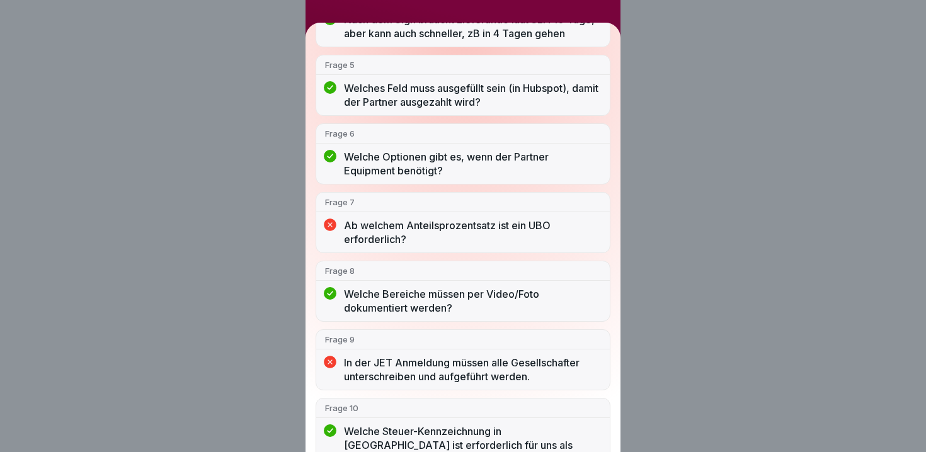
scroll to position [371, 0]
click at [504, 248] on div "Ab welchem Anteilsprozentsatz ist ein UBO erforderlich?" at bounding box center [463, 234] width 294 height 34
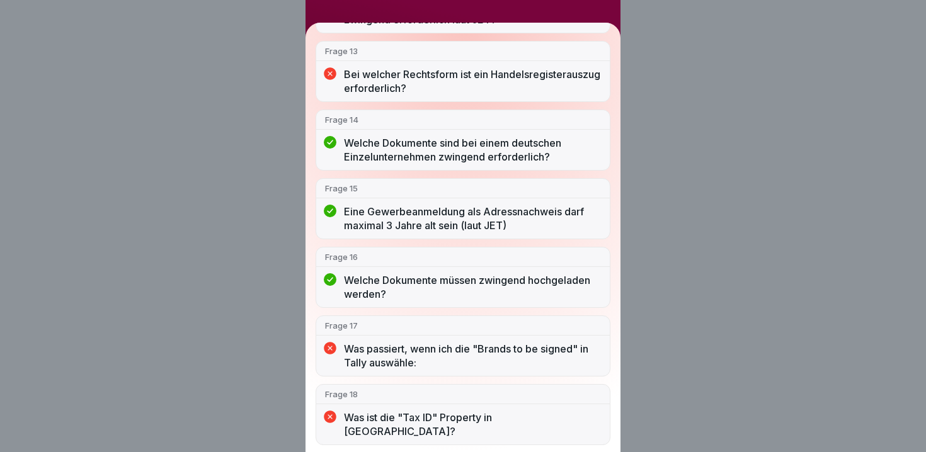
scroll to position [1134, 0]
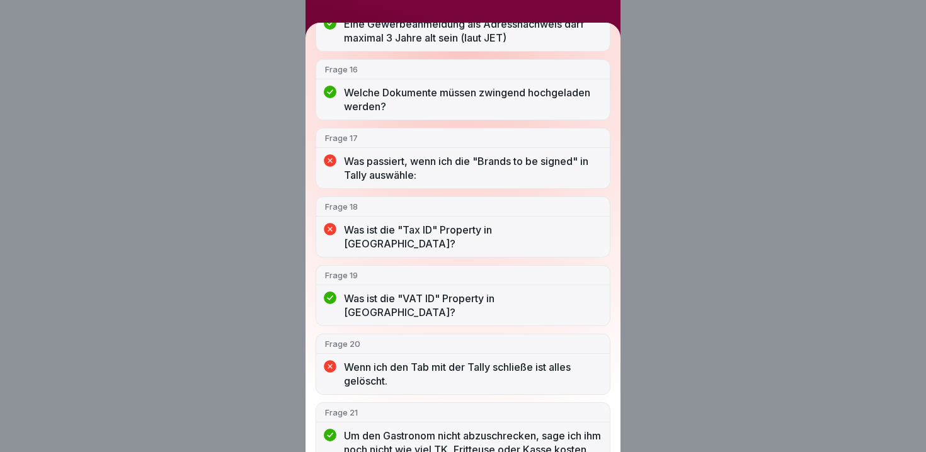
click at [808, 319] on div "Du hast nicht bestanden 14/22 Antworten richtig Frage 1 Wenn es kein Einzelunte…" at bounding box center [463, 226] width 926 height 452
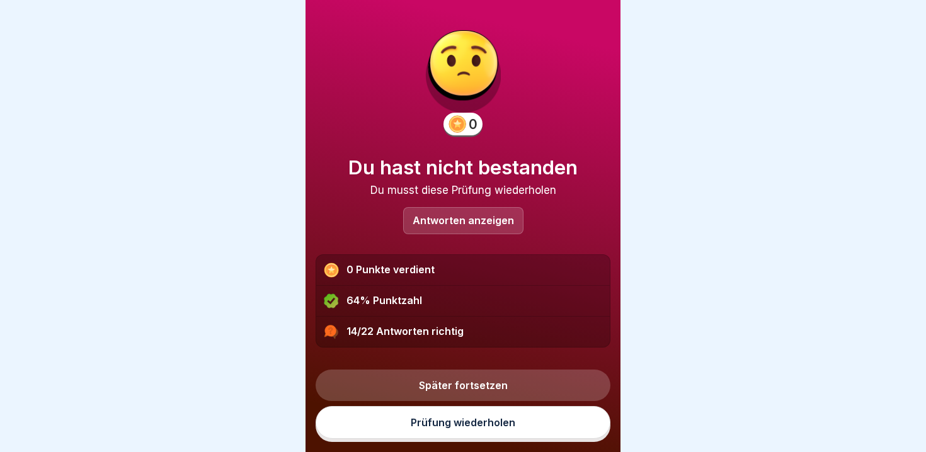
click at [545, 382] on link "Später fortsetzen" at bounding box center [463, 385] width 295 height 31
